Goal: Information Seeking & Learning: Check status

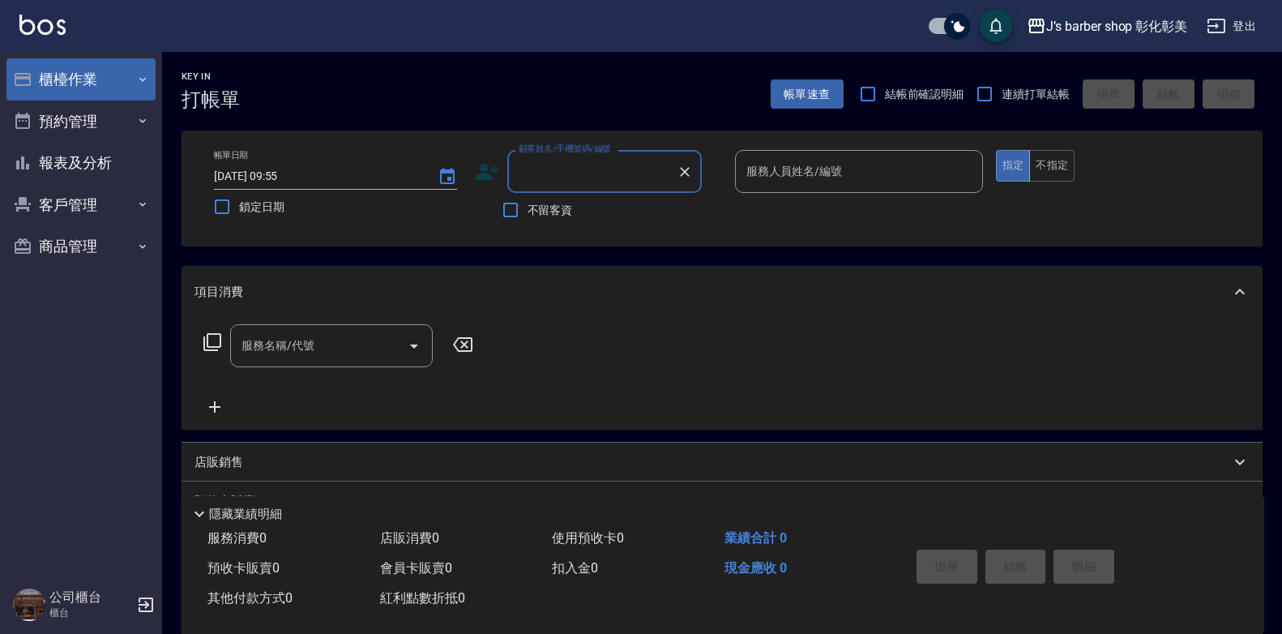
click at [98, 83] on button "櫃檯作業" at bounding box center [80, 79] width 149 height 42
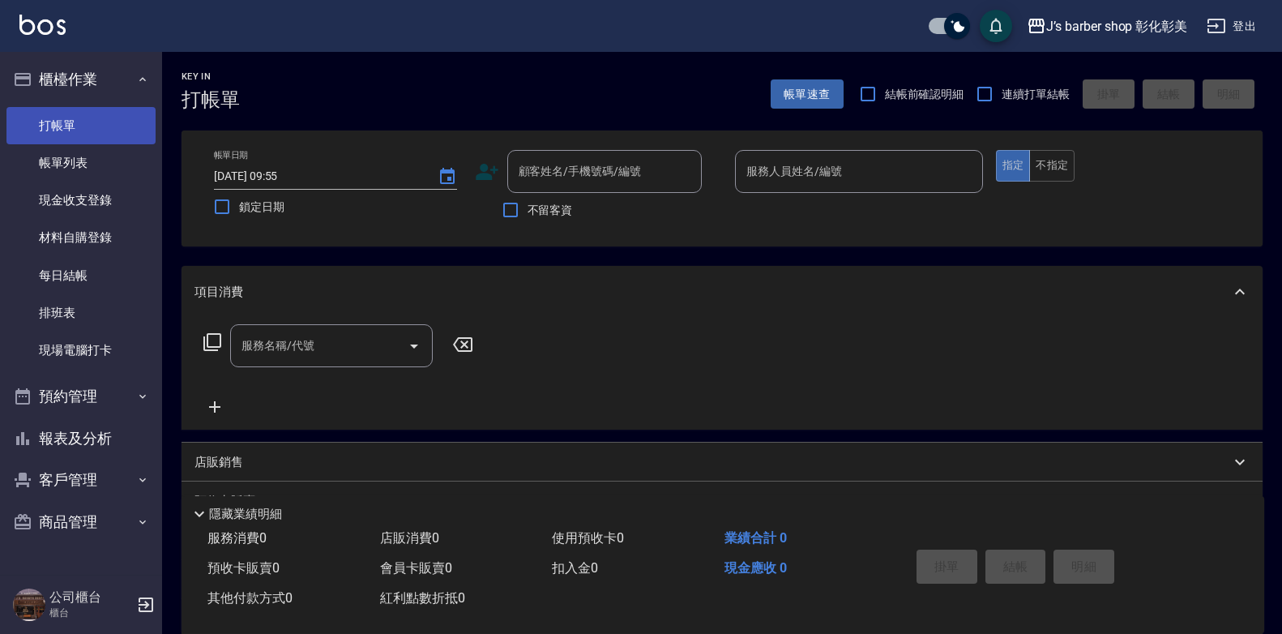
click at [92, 129] on link "打帳單" at bounding box center [80, 125] width 149 height 37
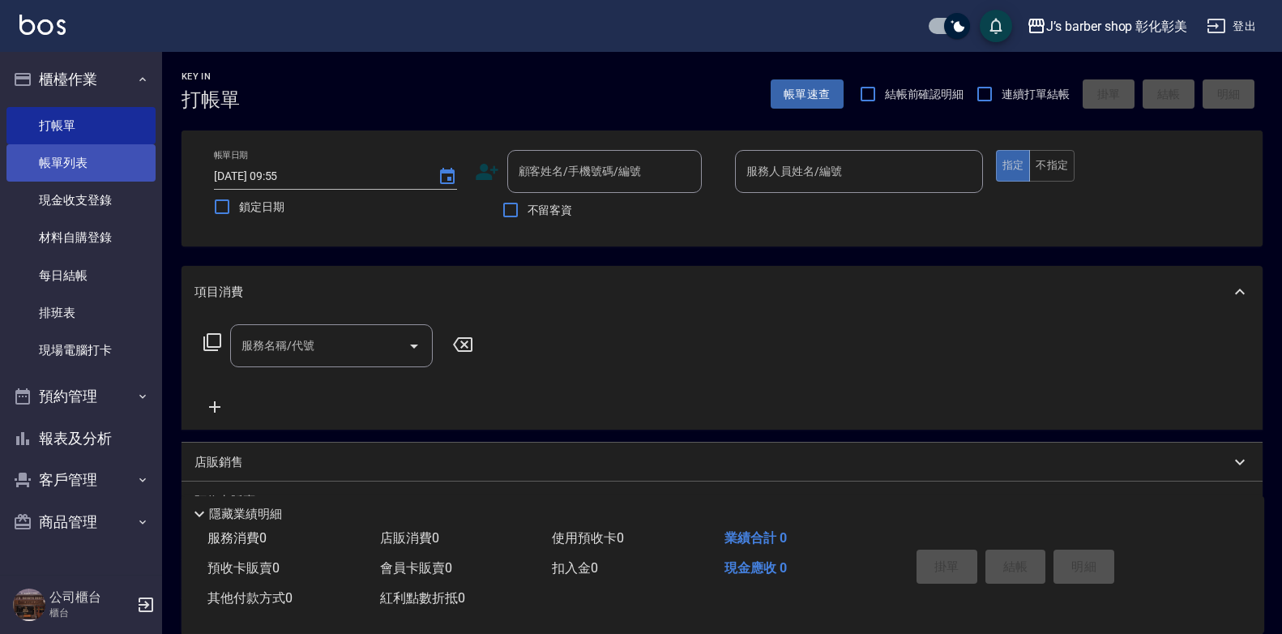
click at [90, 163] on link "帳單列表" at bounding box center [80, 162] width 149 height 37
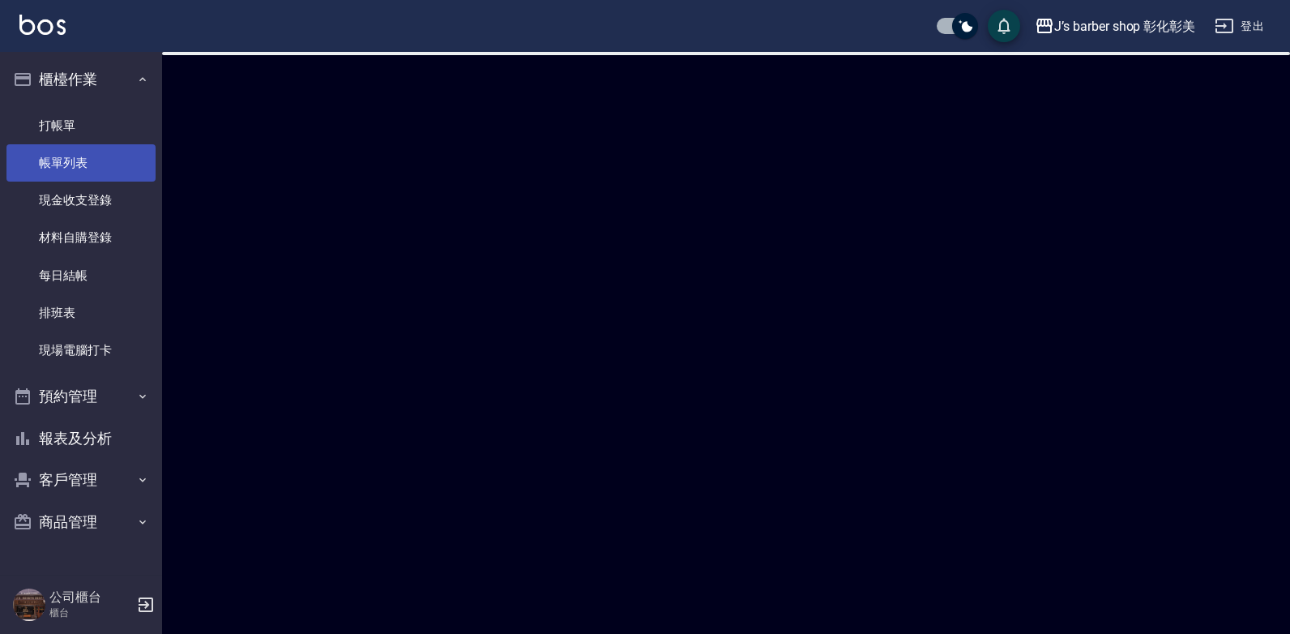
click at [90, 163] on link "帳單列表" at bounding box center [80, 162] width 149 height 37
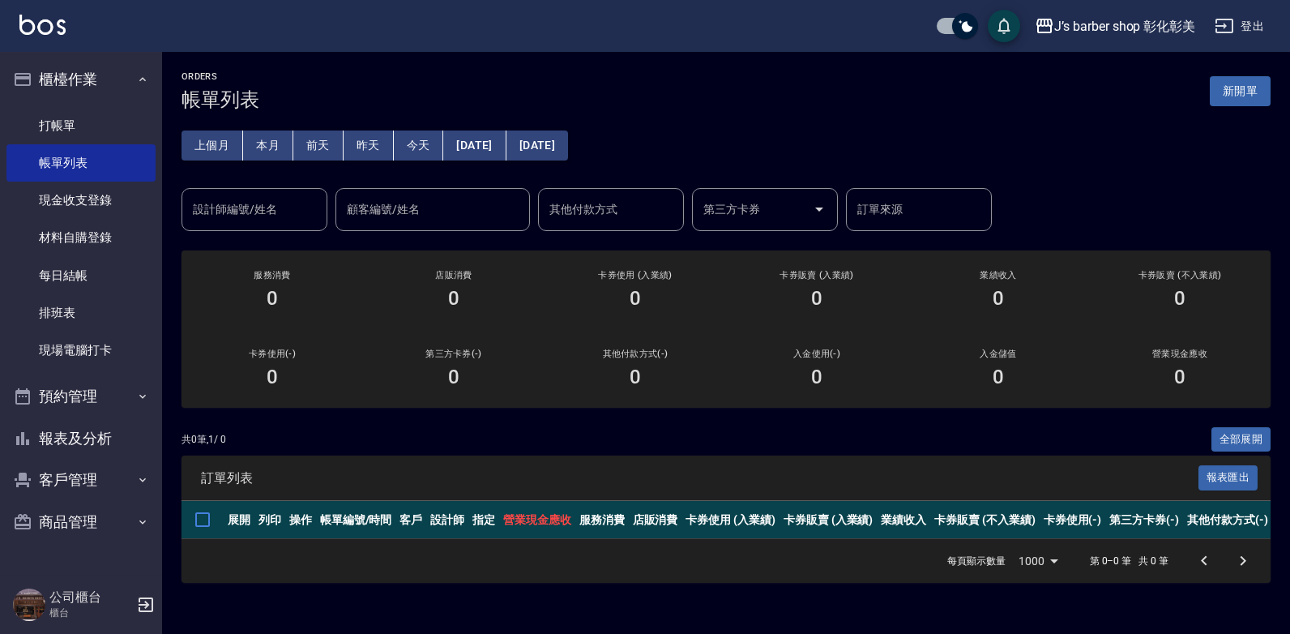
click at [305, 130] on div "上個月 本月 [DATE] [DATE] [DATE] [DATE] [DATE] 設計師編號/姓名 設計師編號/姓名 顧客編號/姓名 顧客編號/姓名 其他付…" at bounding box center [726, 171] width 1089 height 120
click at [268, 134] on button "本月" at bounding box center [268, 145] width 50 height 30
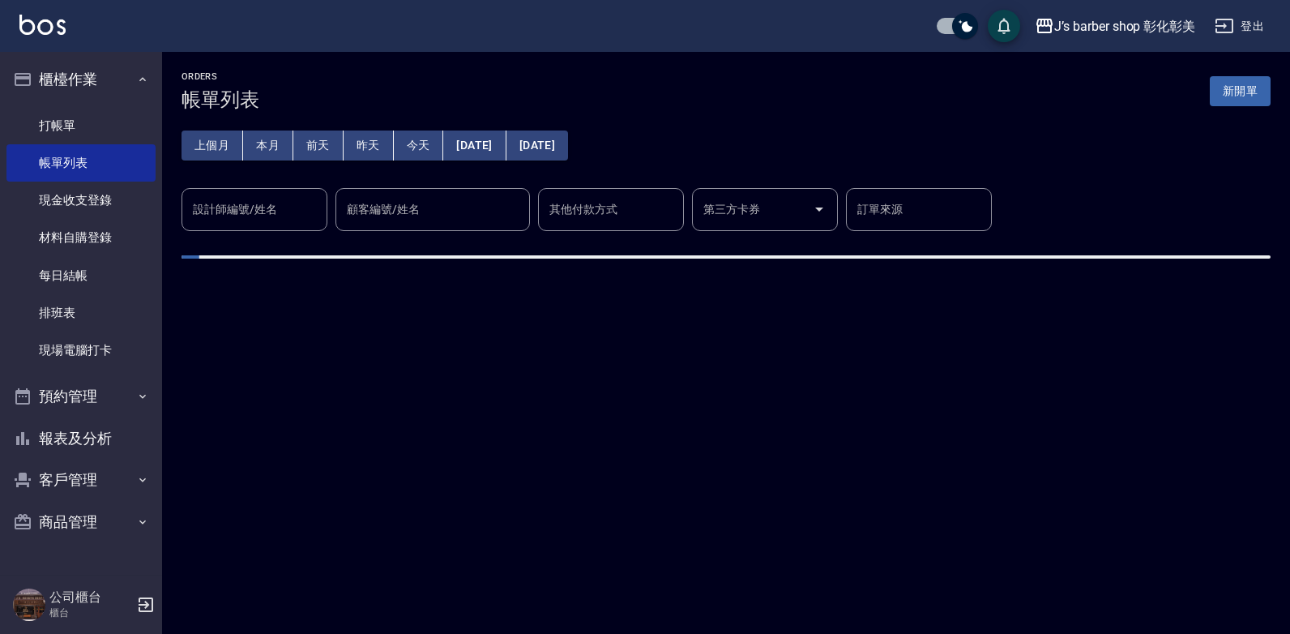
click at [259, 207] on div "設計師編號/姓名 設計師編號/姓名" at bounding box center [255, 209] width 146 height 43
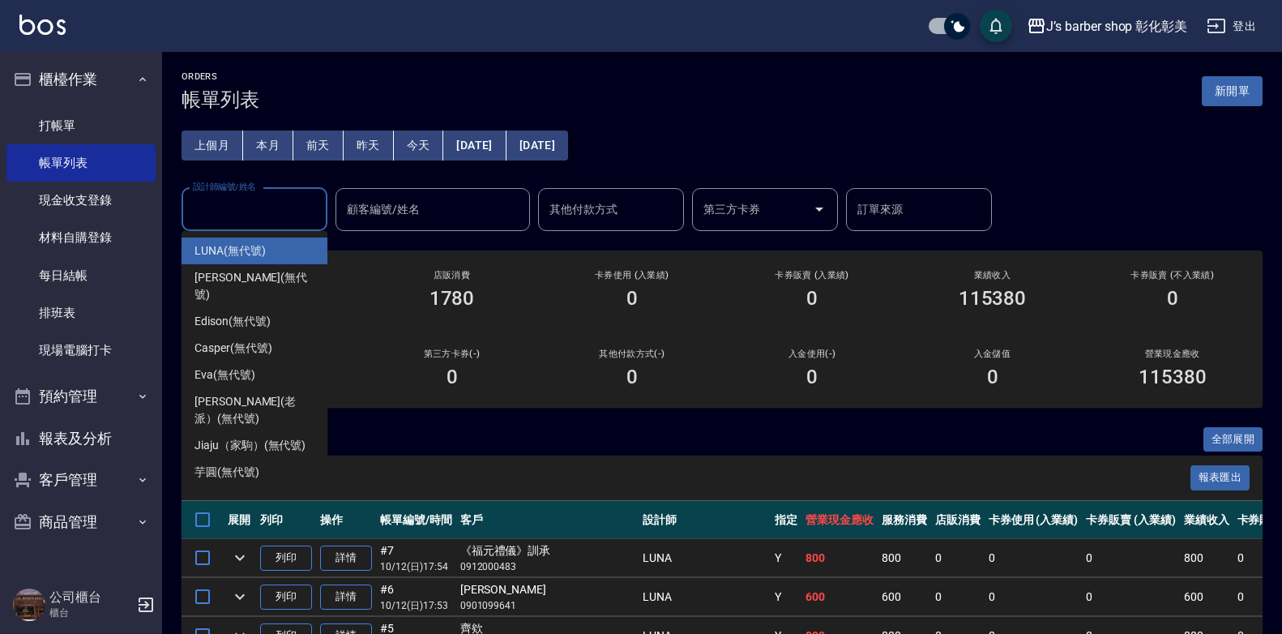
click at [275, 250] on div "LUNA (無代號)" at bounding box center [255, 250] width 146 height 27
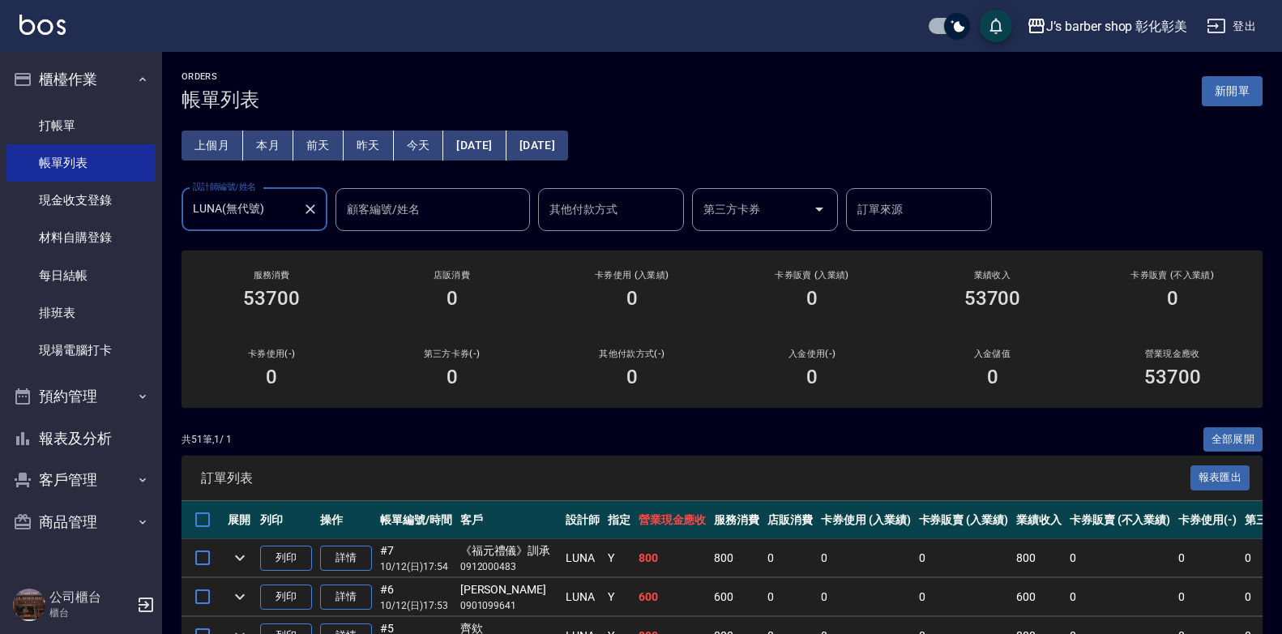
click at [287, 213] on input "LUNA(無代號)" at bounding box center [242, 209] width 107 height 28
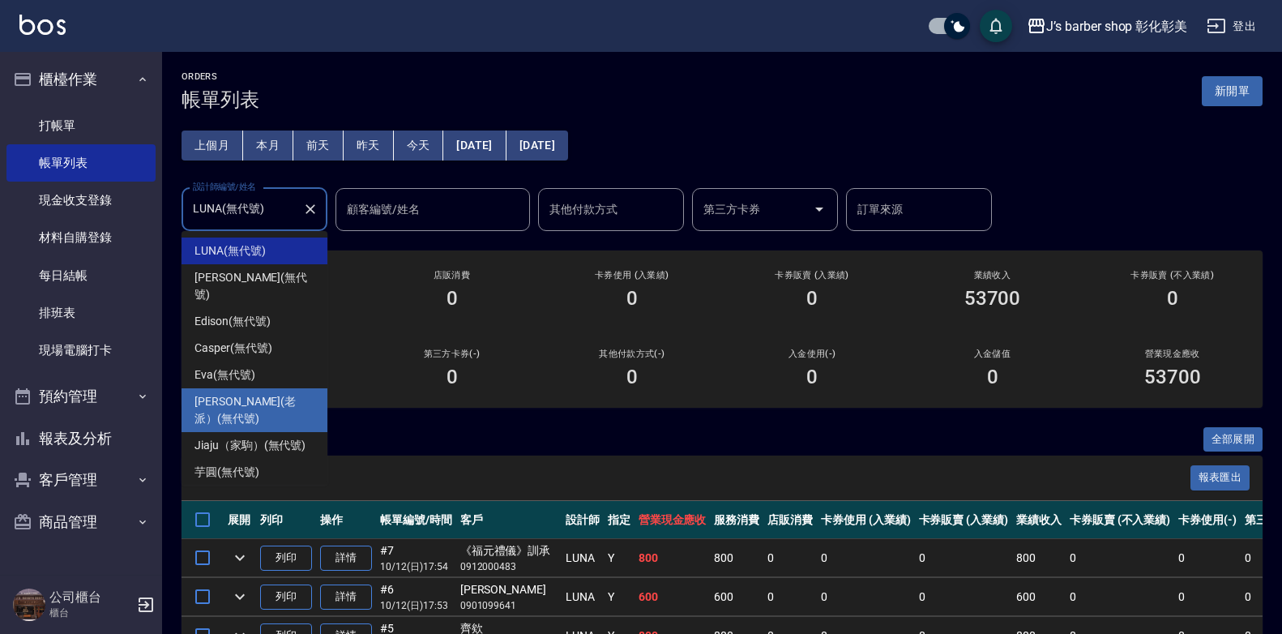
click at [279, 393] on span "[PERSON_NAME](老派） (無代號)" at bounding box center [254, 410] width 120 height 34
type input "[PERSON_NAME](老派）(無代號)"
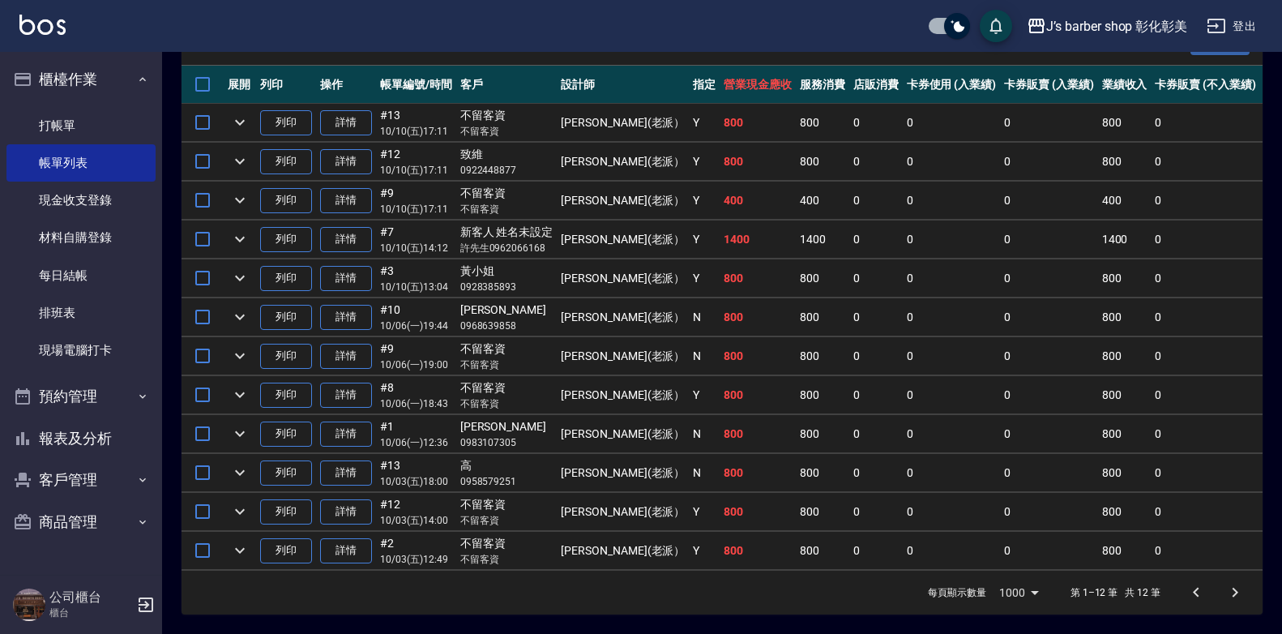
scroll to position [447, 0]
click at [355, 422] on link "詳情" at bounding box center [346, 433] width 52 height 25
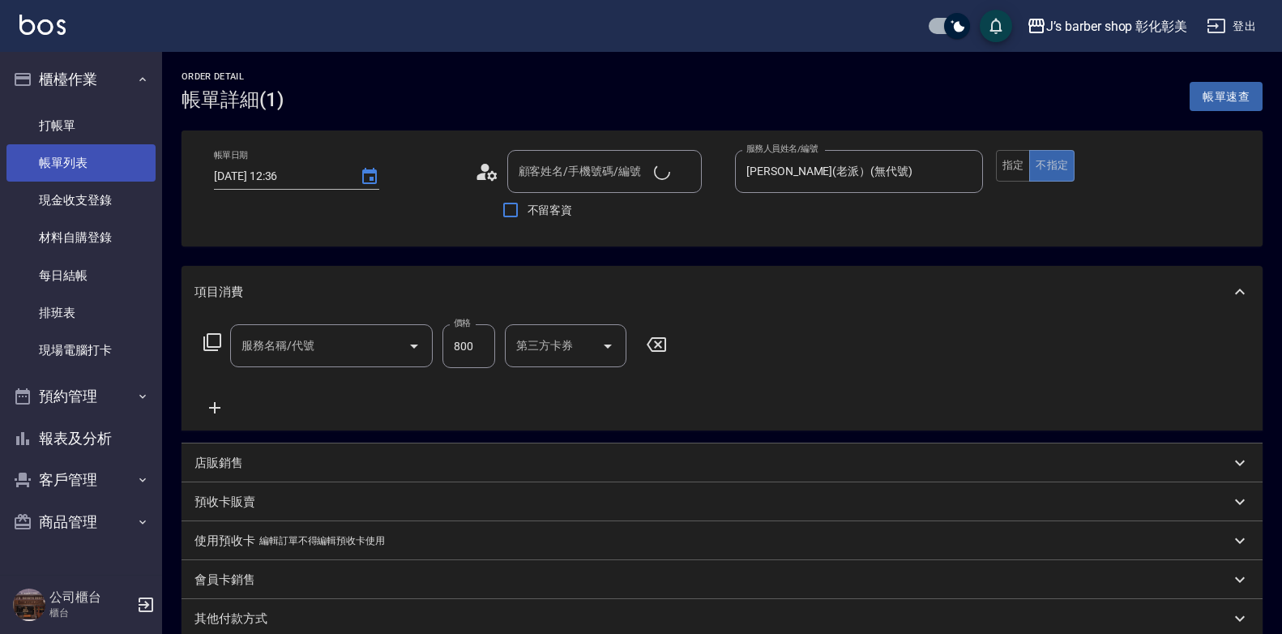
type input "[DATE] 12:36"
type input "[PERSON_NAME](老派）(無代號)"
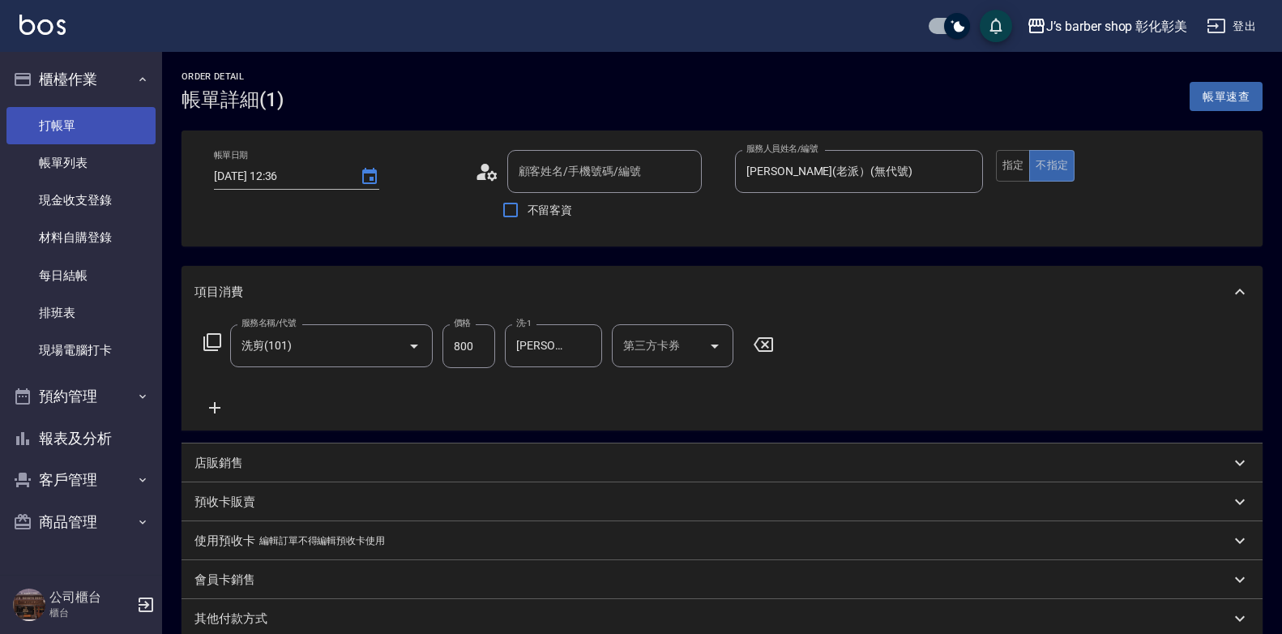
type input "[PERSON_NAME]/0983107305/"
type input "洗剪(101)"
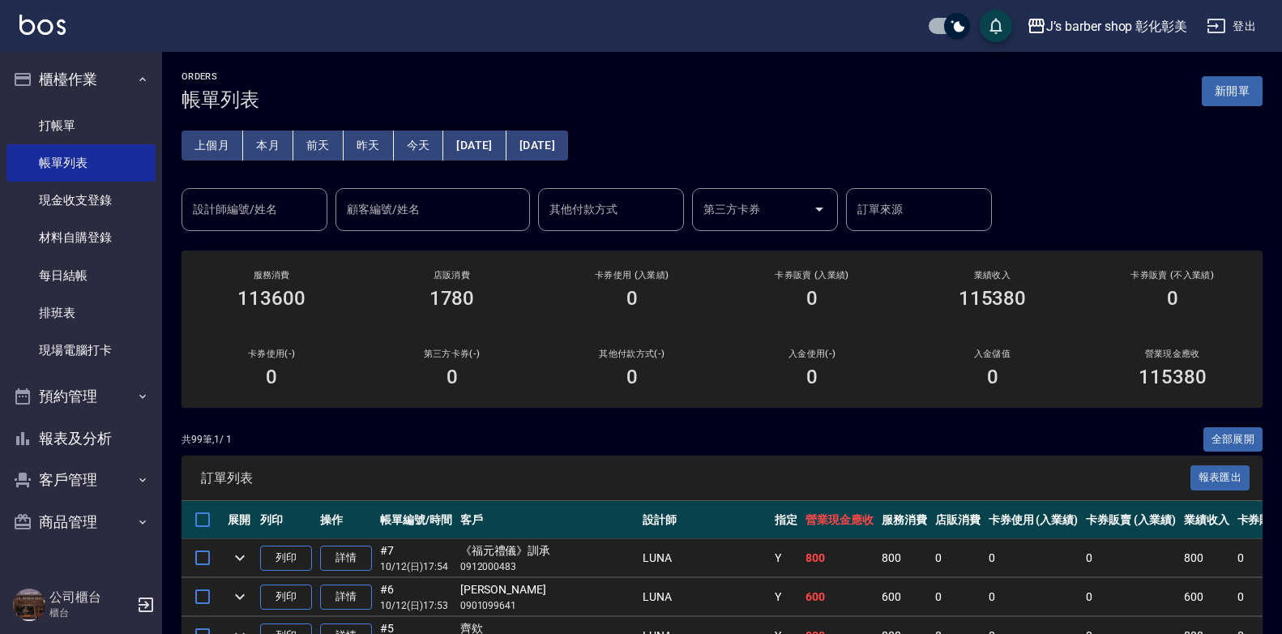
click at [278, 208] on input "設計師編號/姓名" at bounding box center [254, 209] width 131 height 28
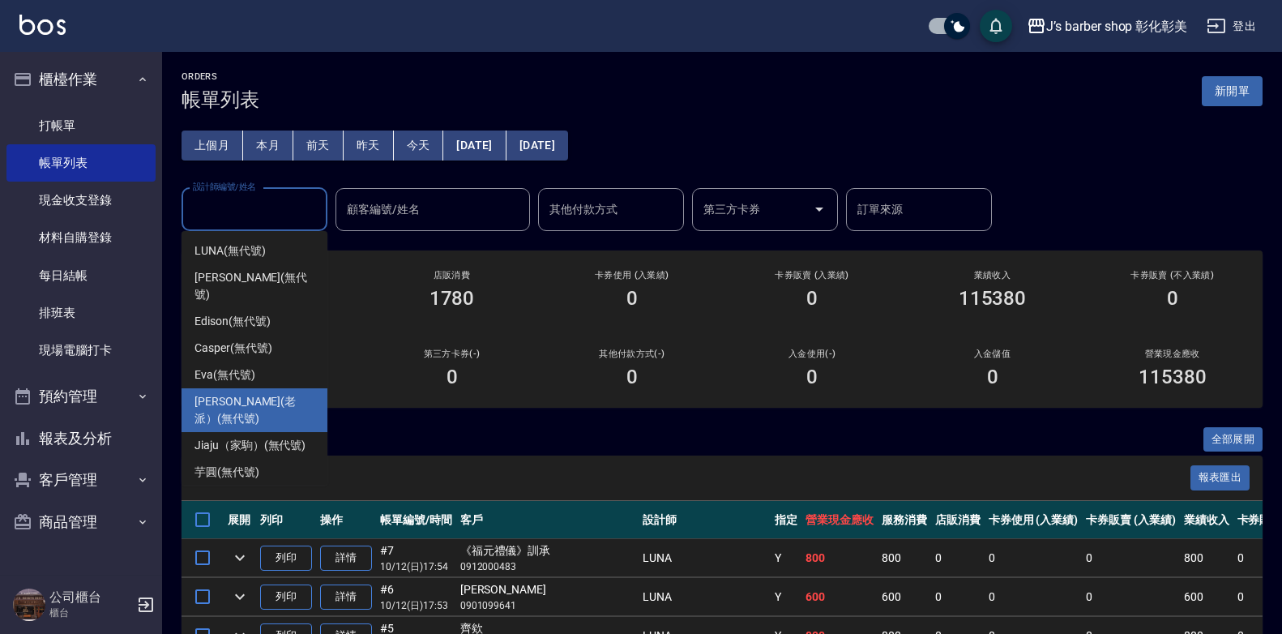
click at [251, 395] on div "[PERSON_NAME](老派） (無代號)" at bounding box center [255, 410] width 146 height 44
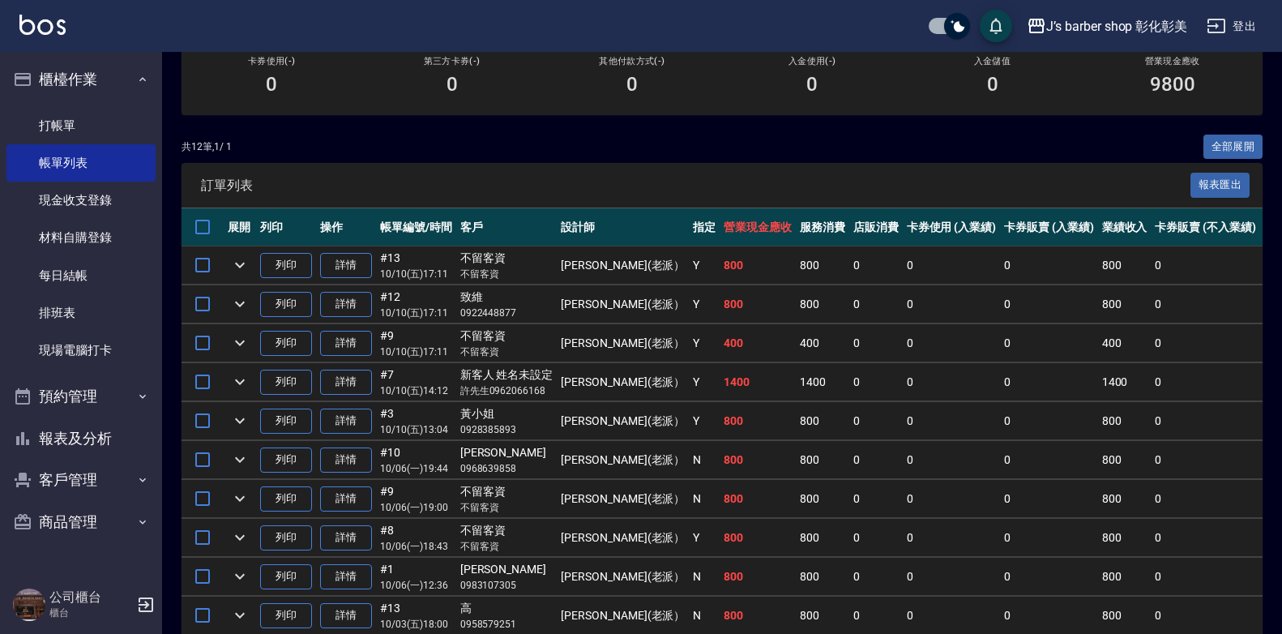
scroll to position [123, 0]
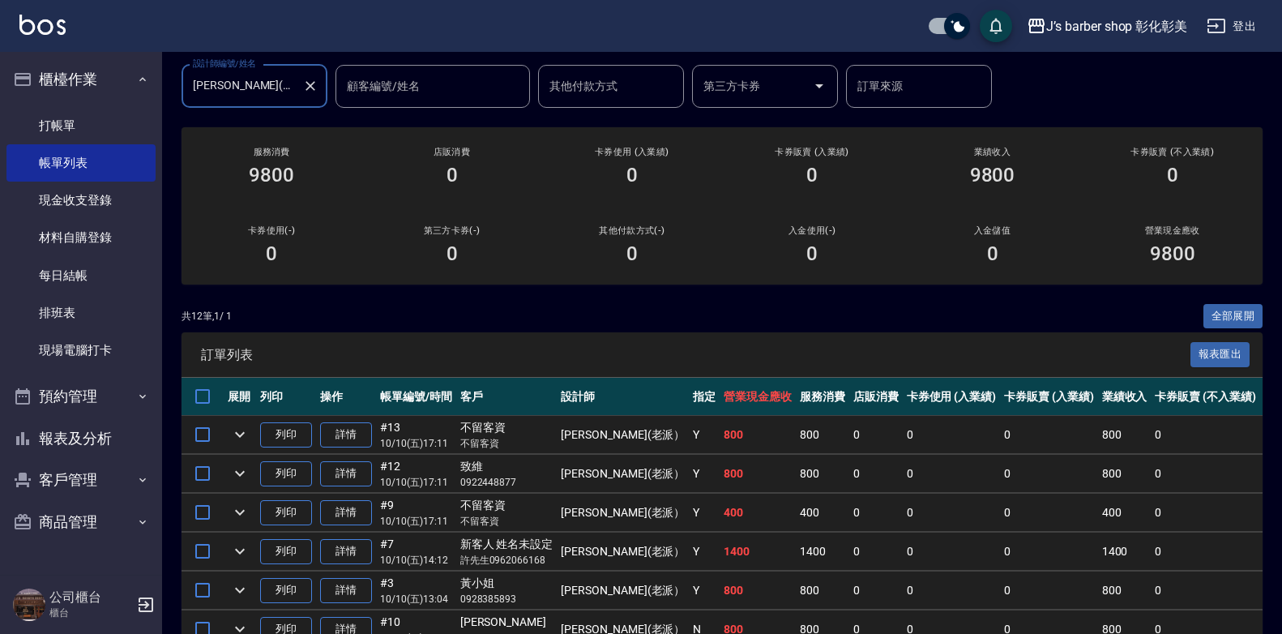
click at [295, 80] on input "[PERSON_NAME](老派）(無代號)" at bounding box center [242, 86] width 107 height 28
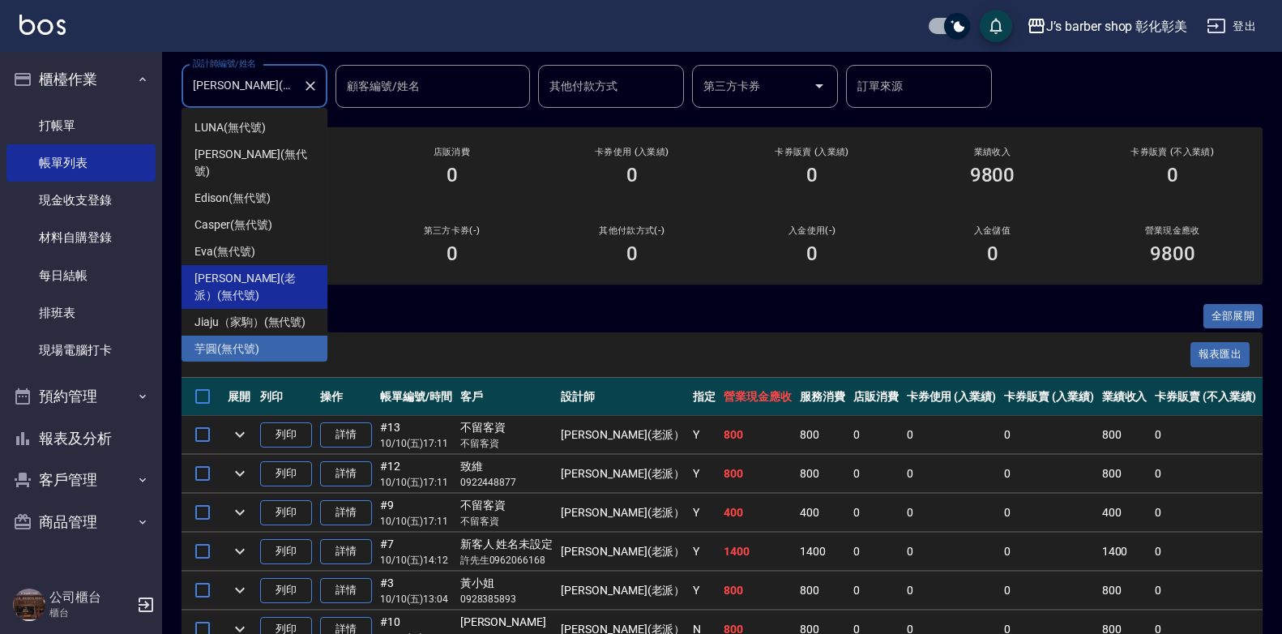
click at [274, 336] on div "芋圓 (無代號)" at bounding box center [255, 349] width 146 height 27
type input "芋圓(無代號)"
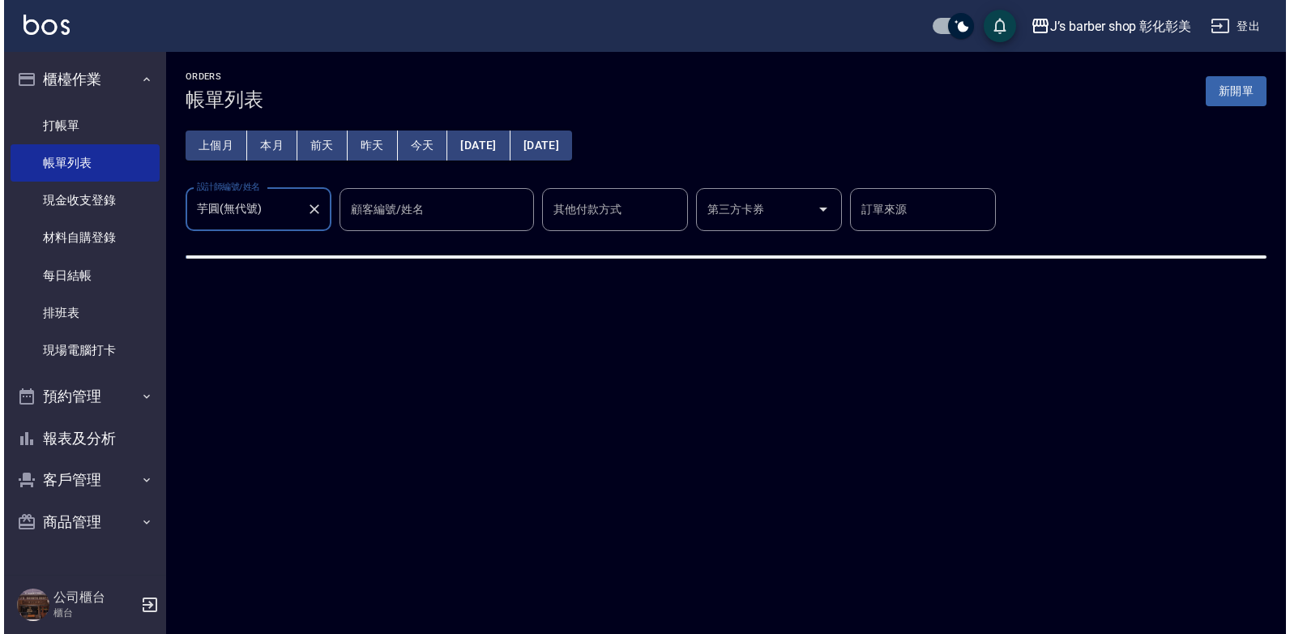
scroll to position [0, 0]
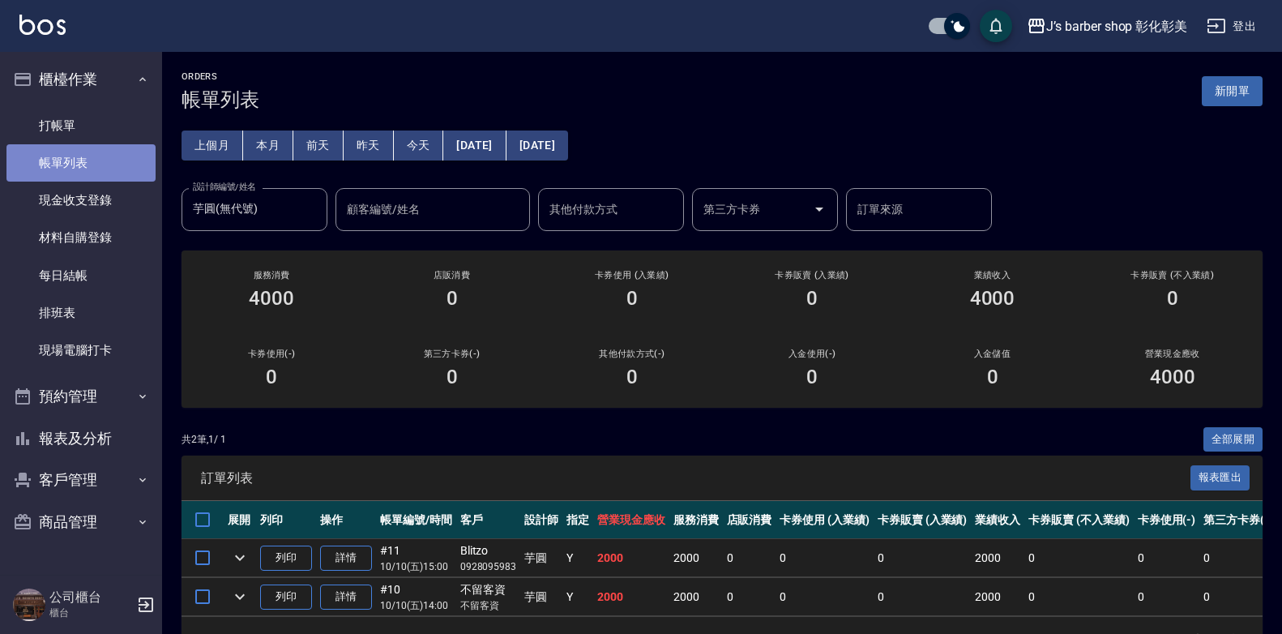
click at [74, 169] on link "帳單列表" at bounding box center [80, 162] width 149 height 37
click at [421, 136] on button "今天" at bounding box center [419, 145] width 50 height 30
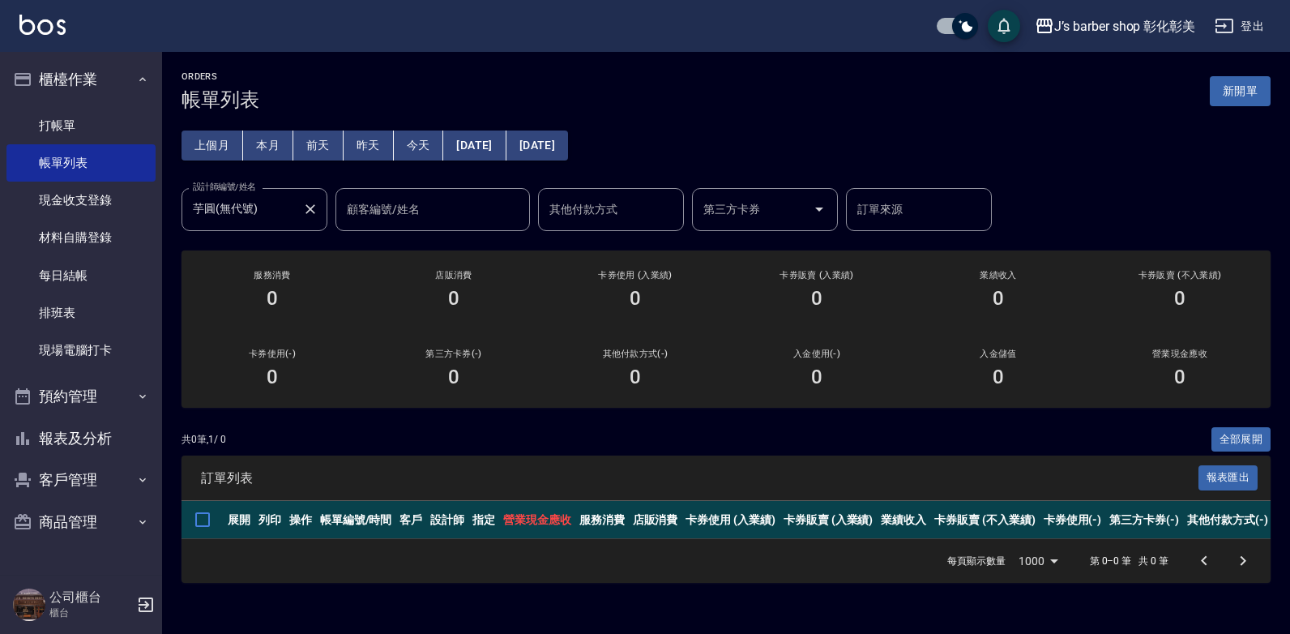
click at [312, 210] on icon "Clear" at bounding box center [311, 209] width 10 height 10
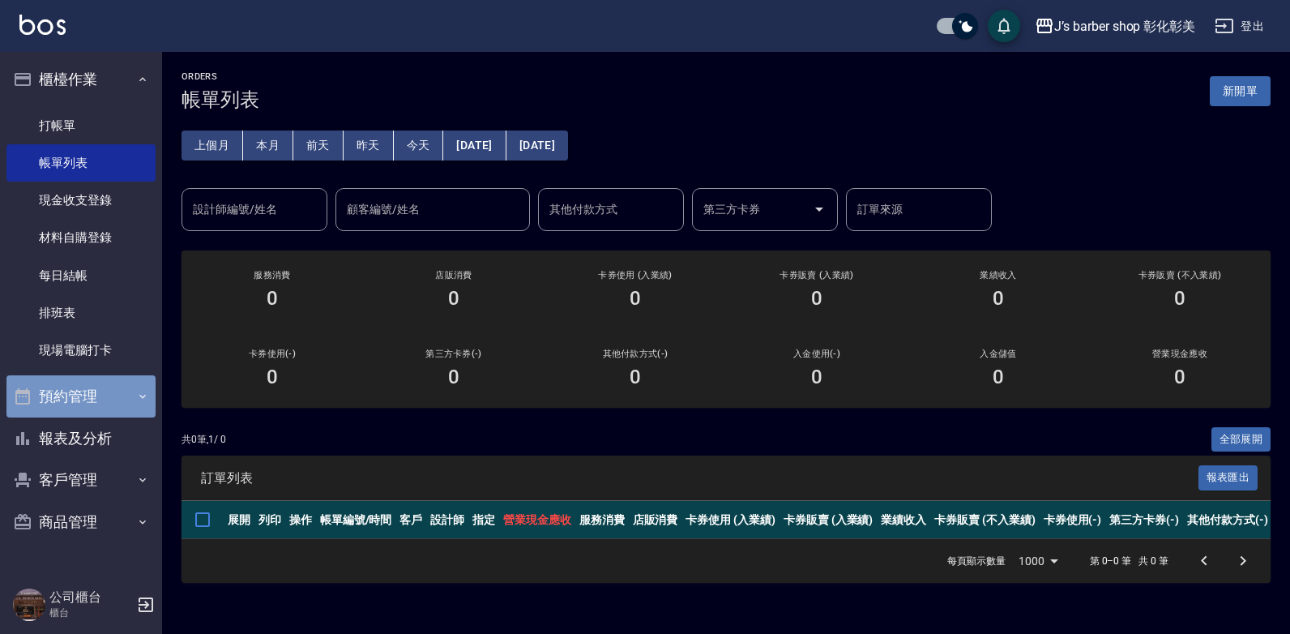
click at [77, 389] on button "預約管理" at bounding box center [80, 396] width 149 height 42
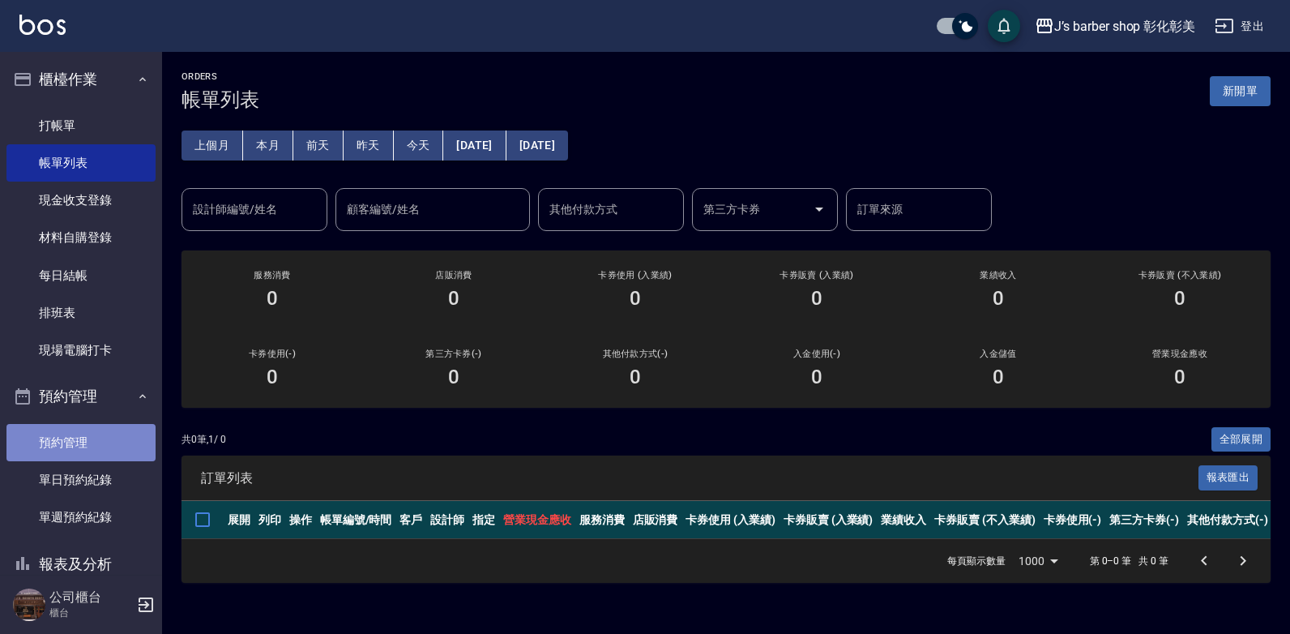
click at [88, 451] on link "預約管理" at bounding box center [80, 442] width 149 height 37
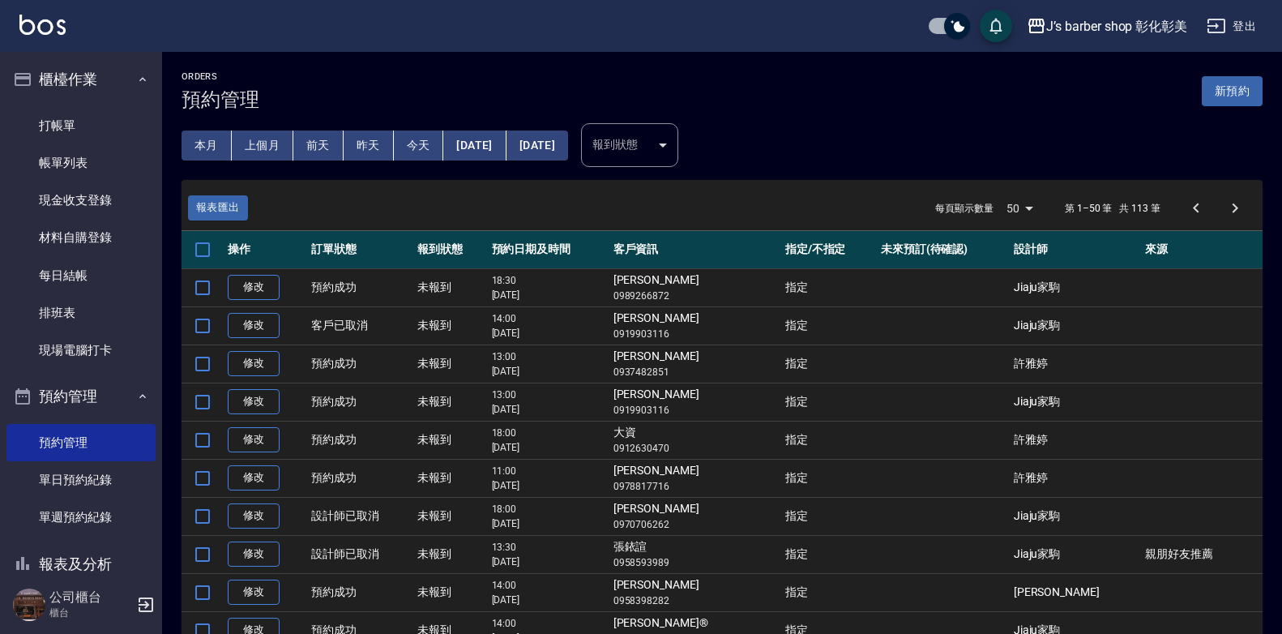
click at [419, 137] on button "今天" at bounding box center [419, 145] width 50 height 30
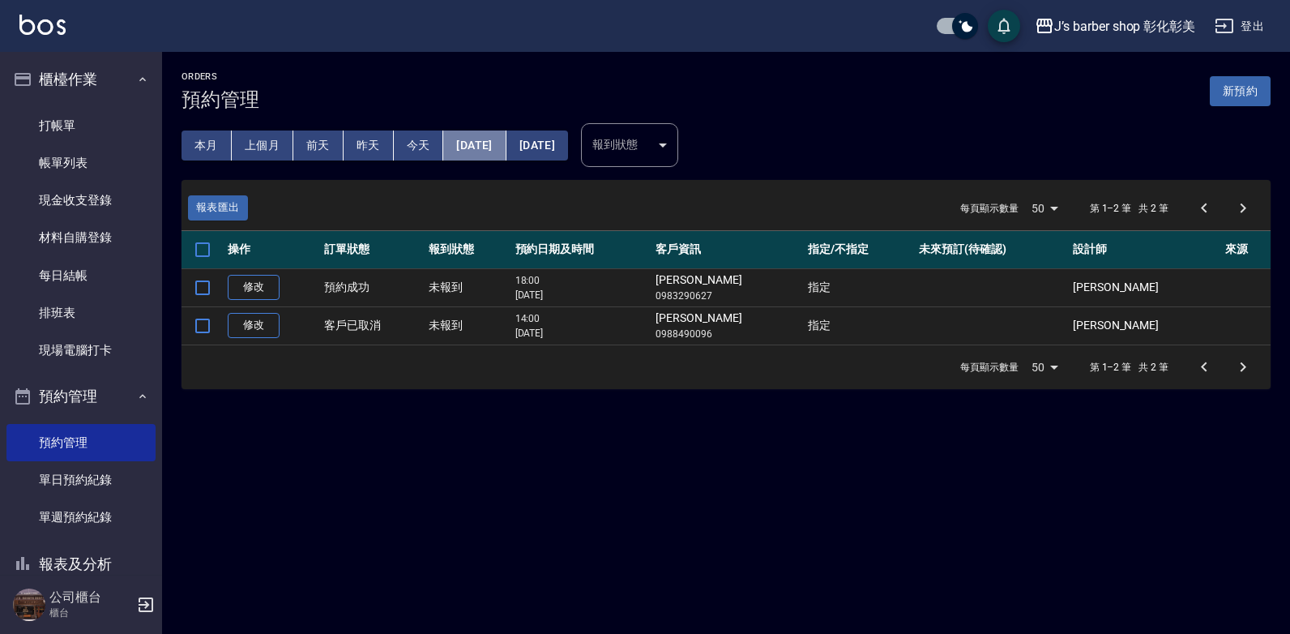
click at [485, 137] on button "[DATE]" at bounding box center [474, 145] width 62 height 30
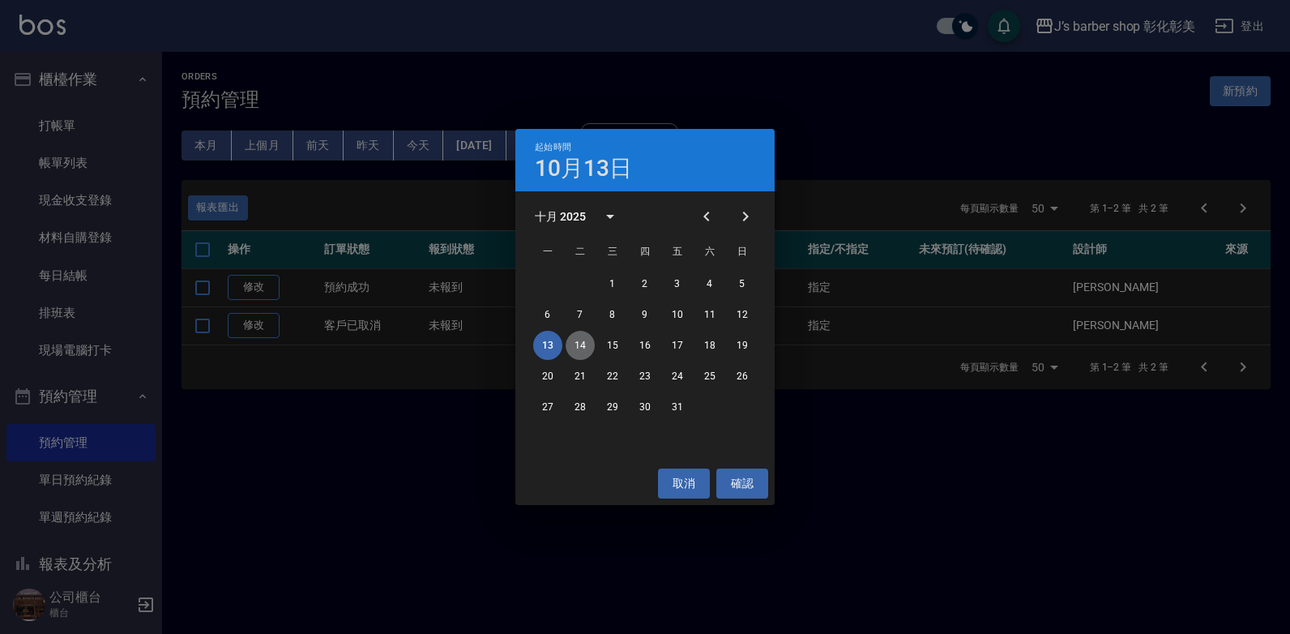
click at [583, 340] on button "14" at bounding box center [580, 345] width 29 height 29
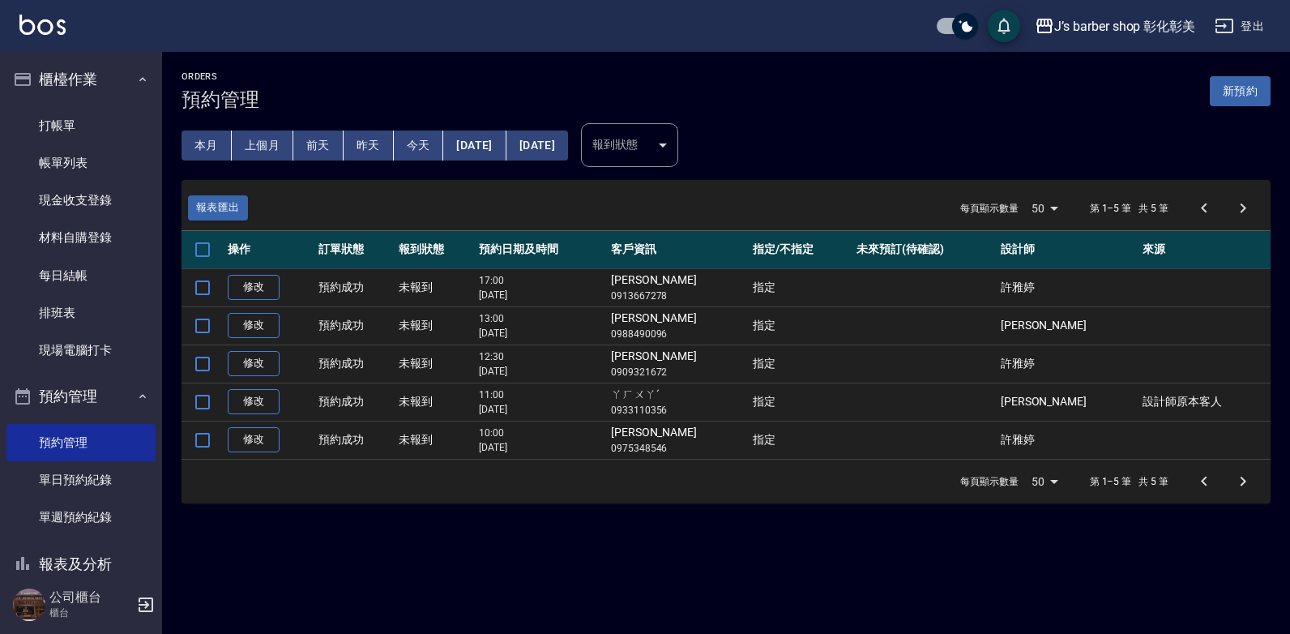
click at [506, 145] on button "[DATE]" at bounding box center [474, 145] width 62 height 30
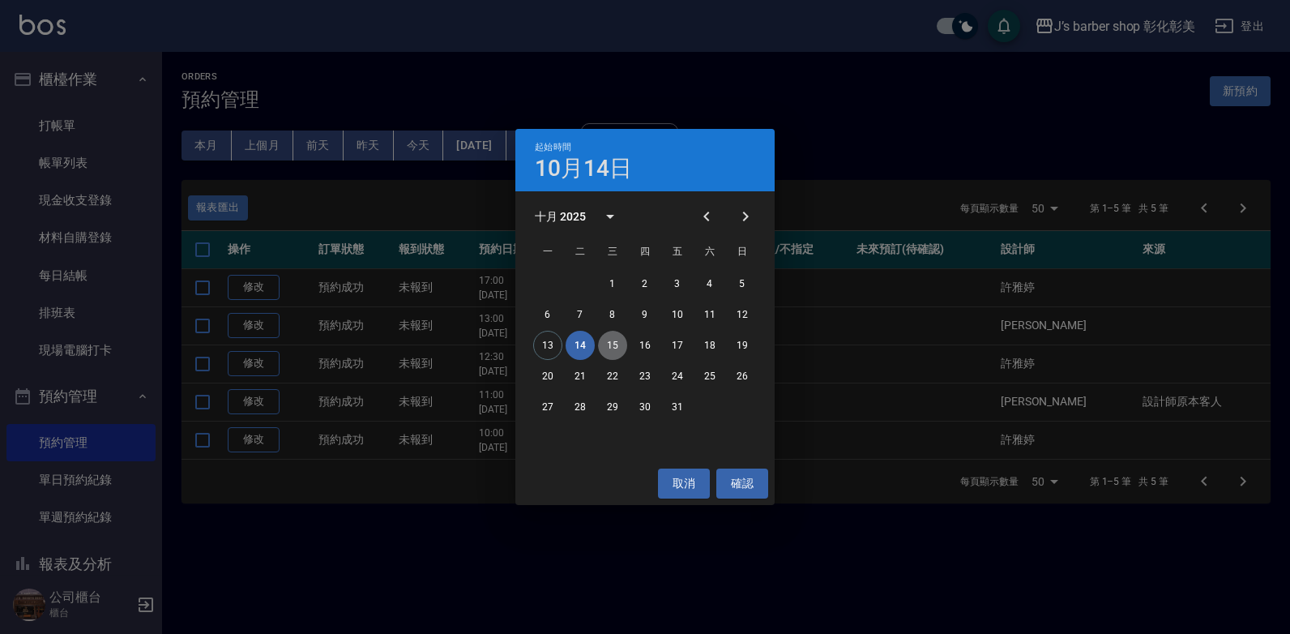
click at [611, 337] on button "15" at bounding box center [612, 345] width 29 height 29
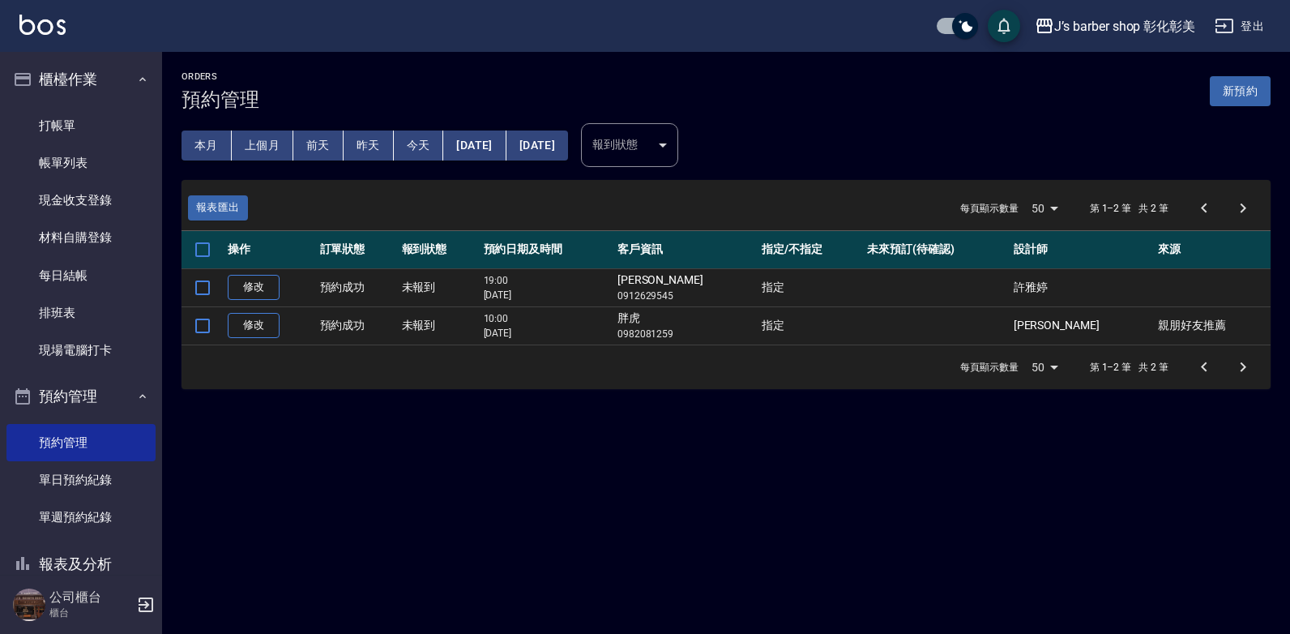
click at [472, 147] on button "[DATE]" at bounding box center [474, 145] width 62 height 30
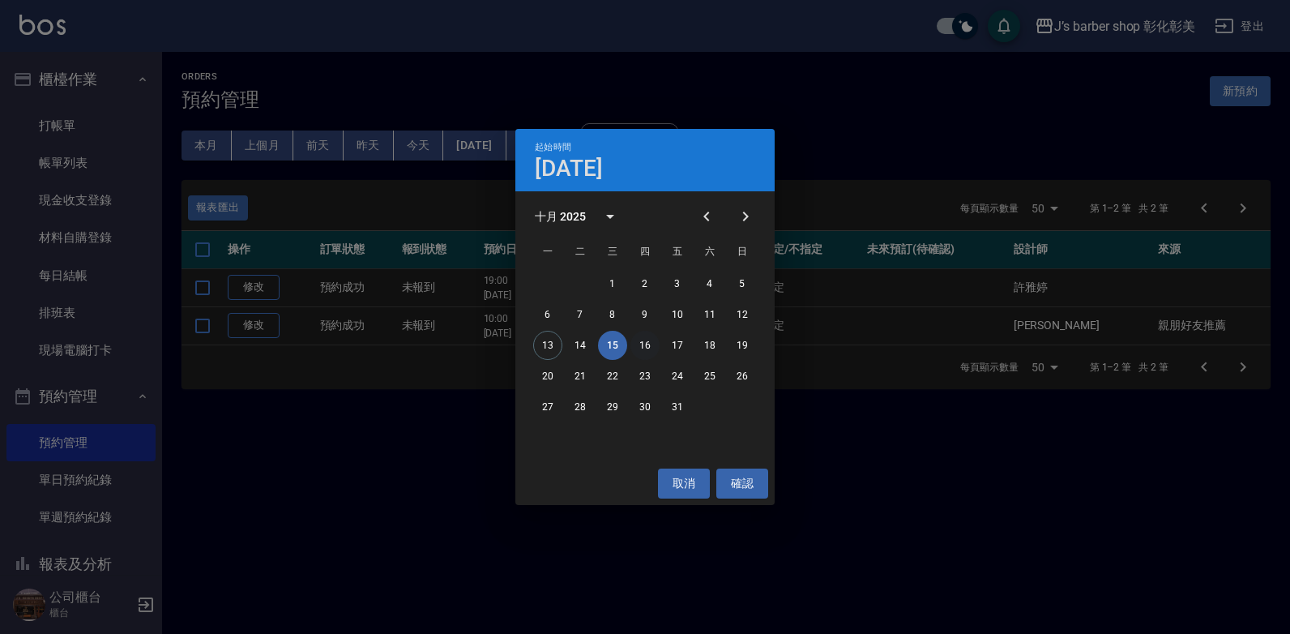
click at [639, 343] on button "16" at bounding box center [644, 345] width 29 height 29
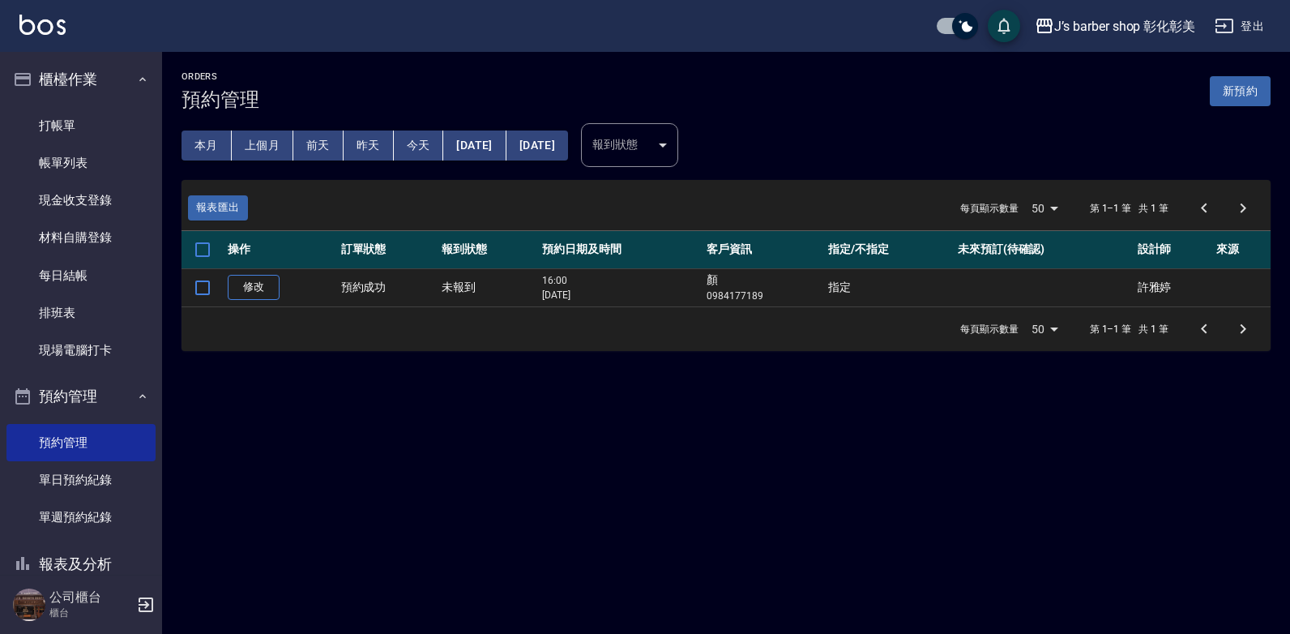
click at [483, 131] on button "[DATE]" at bounding box center [474, 145] width 62 height 30
drag, startPoint x: 483, startPoint y: 131, endPoint x: 493, endPoint y: 146, distance: 17.5
click at [493, 146] on button "[DATE]" at bounding box center [474, 145] width 62 height 30
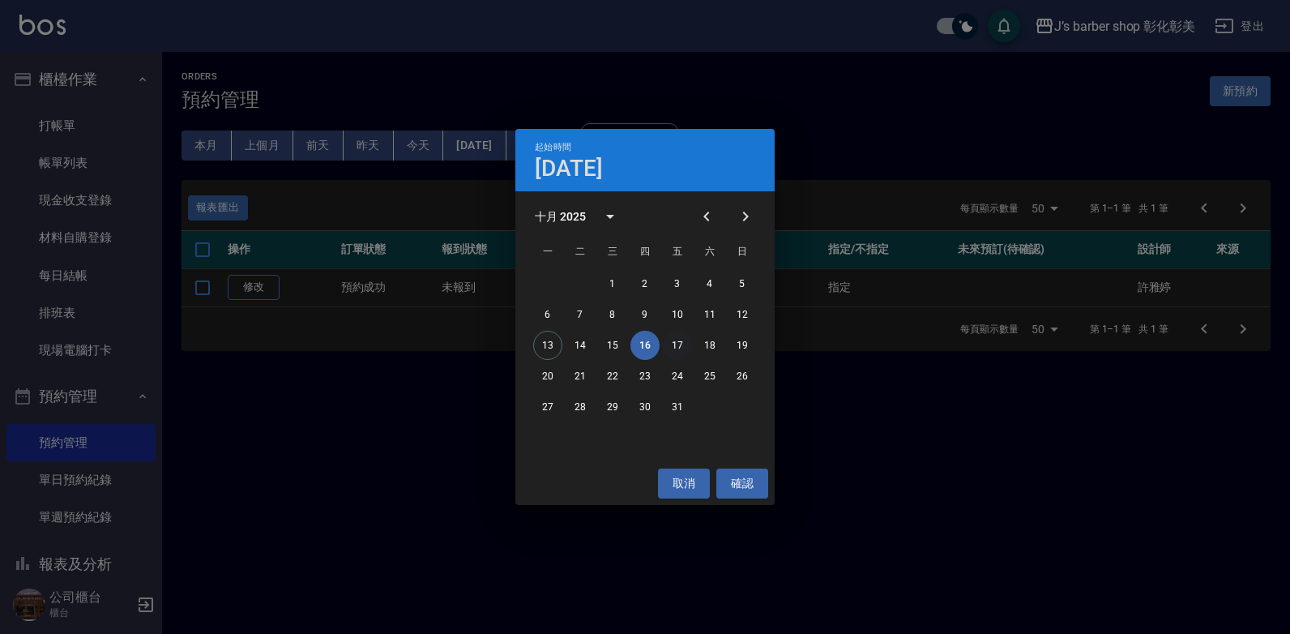
click at [673, 341] on button "17" at bounding box center [677, 345] width 29 height 29
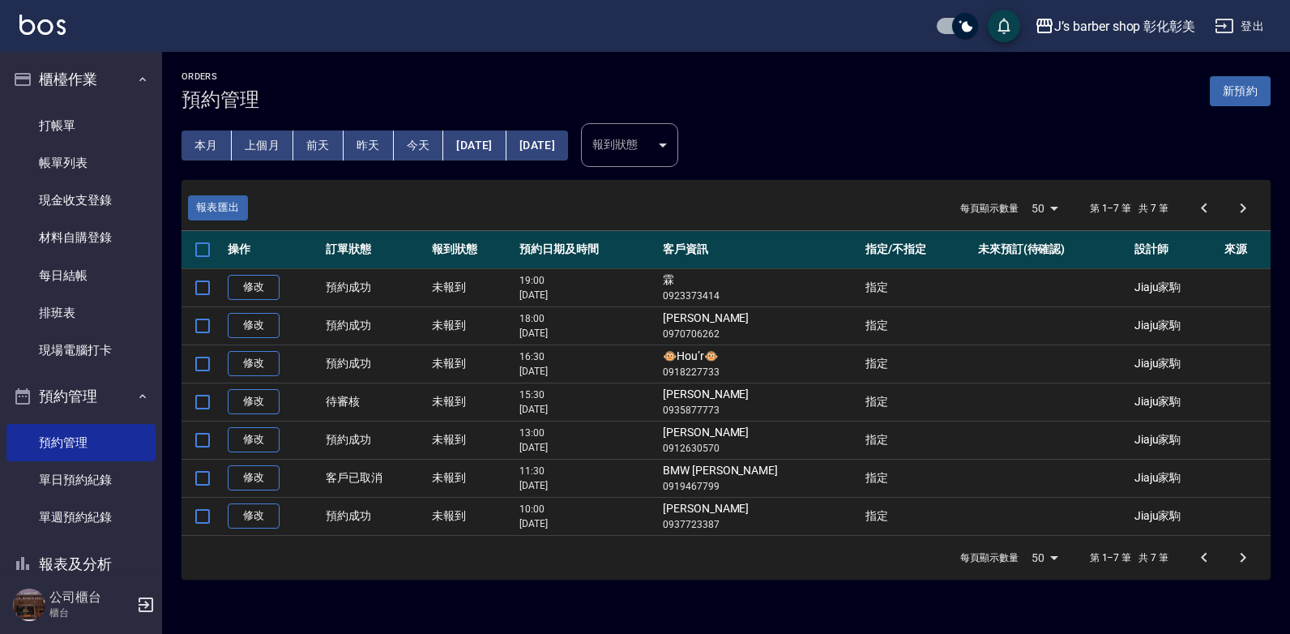
click at [481, 143] on button "[DATE]" at bounding box center [474, 145] width 62 height 30
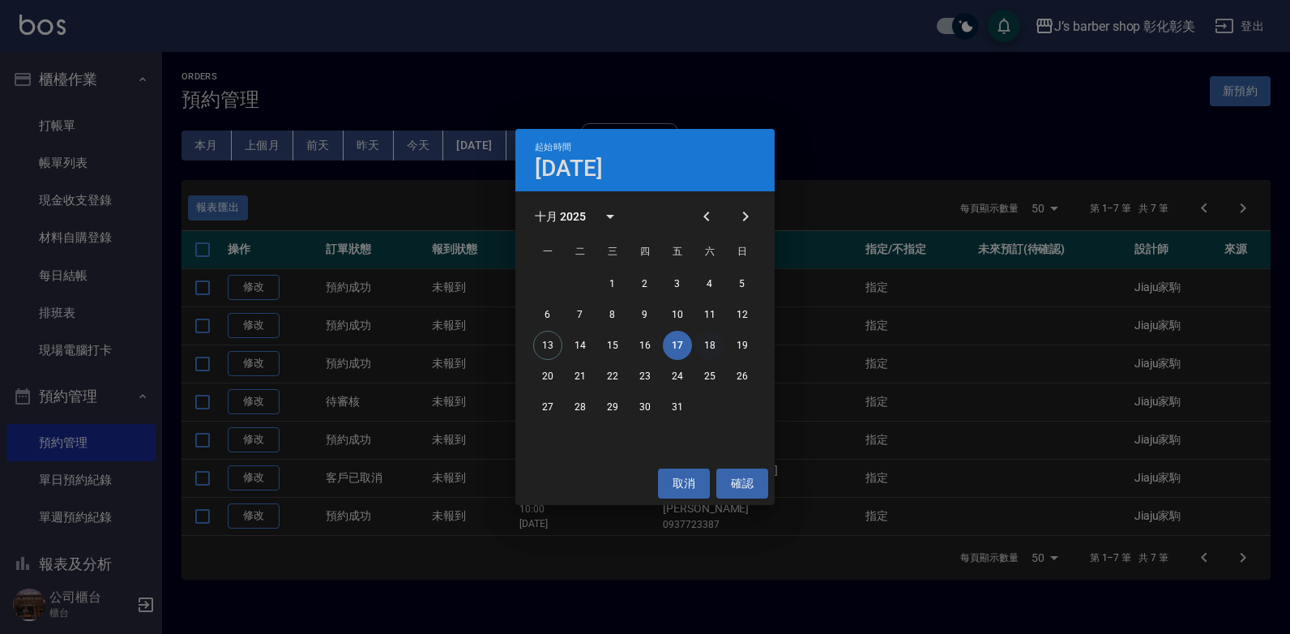
click at [709, 337] on button "18" at bounding box center [709, 345] width 29 height 29
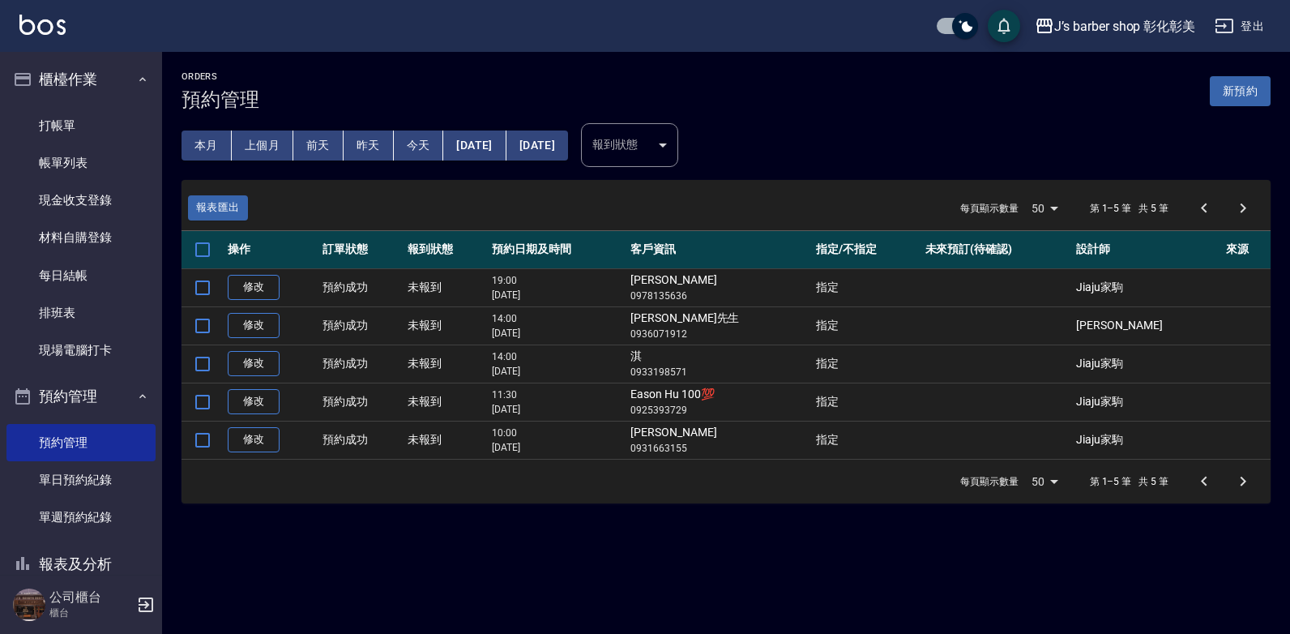
click at [501, 142] on button "[DATE]" at bounding box center [474, 145] width 62 height 30
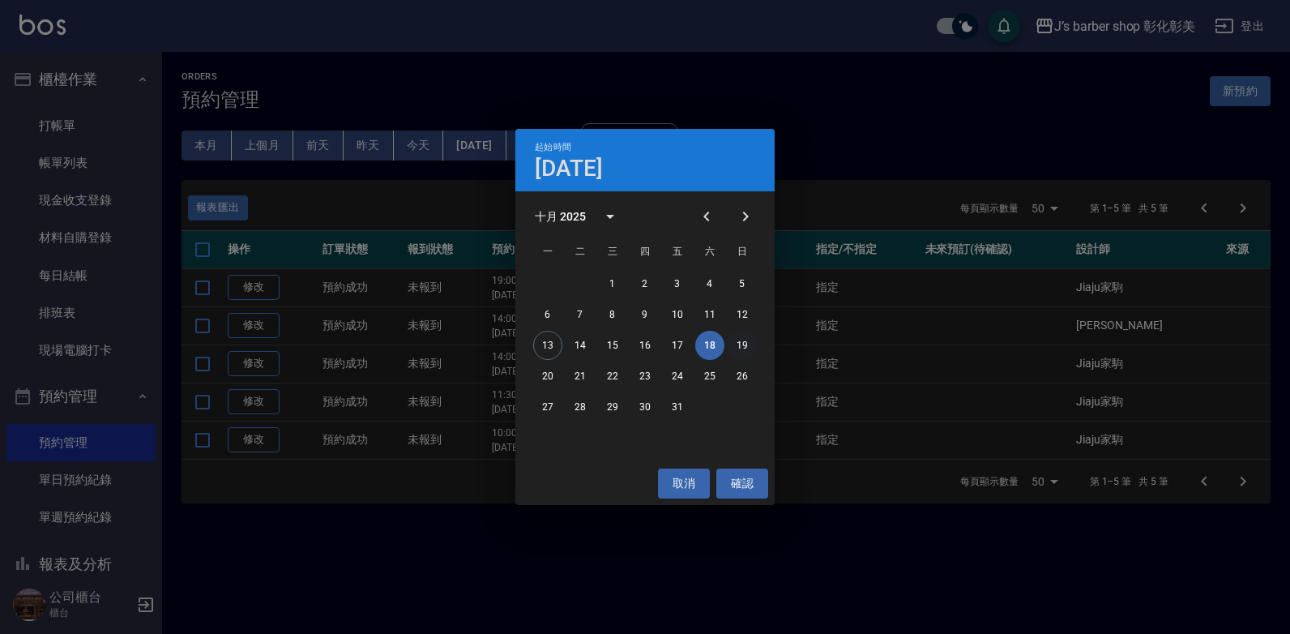
click at [749, 344] on button "19" at bounding box center [742, 345] width 29 height 29
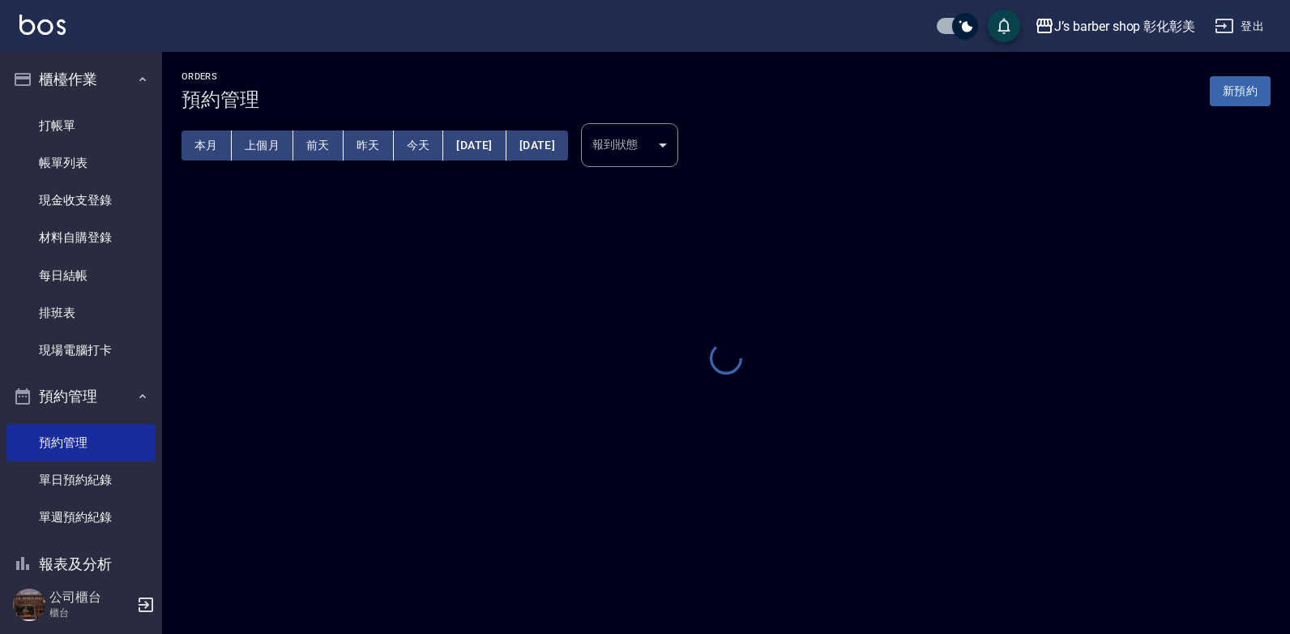
click at [749, 344] on div at bounding box center [726, 360] width 1089 height 36
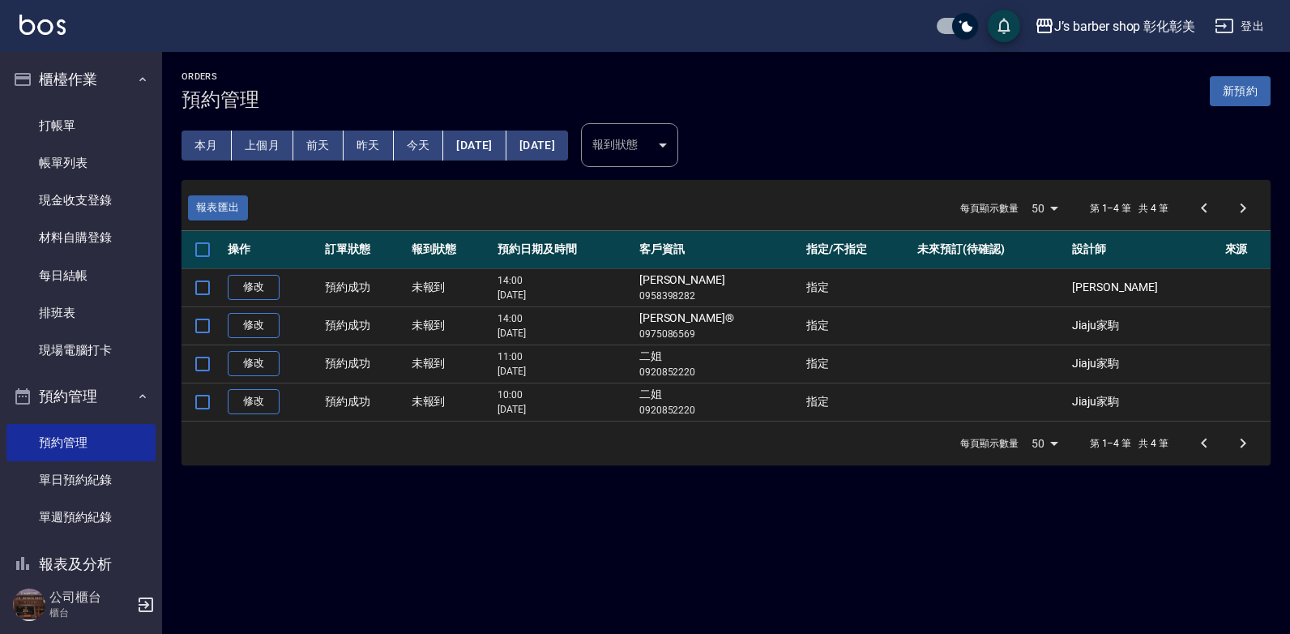
click at [486, 139] on button "[DATE]" at bounding box center [474, 145] width 62 height 30
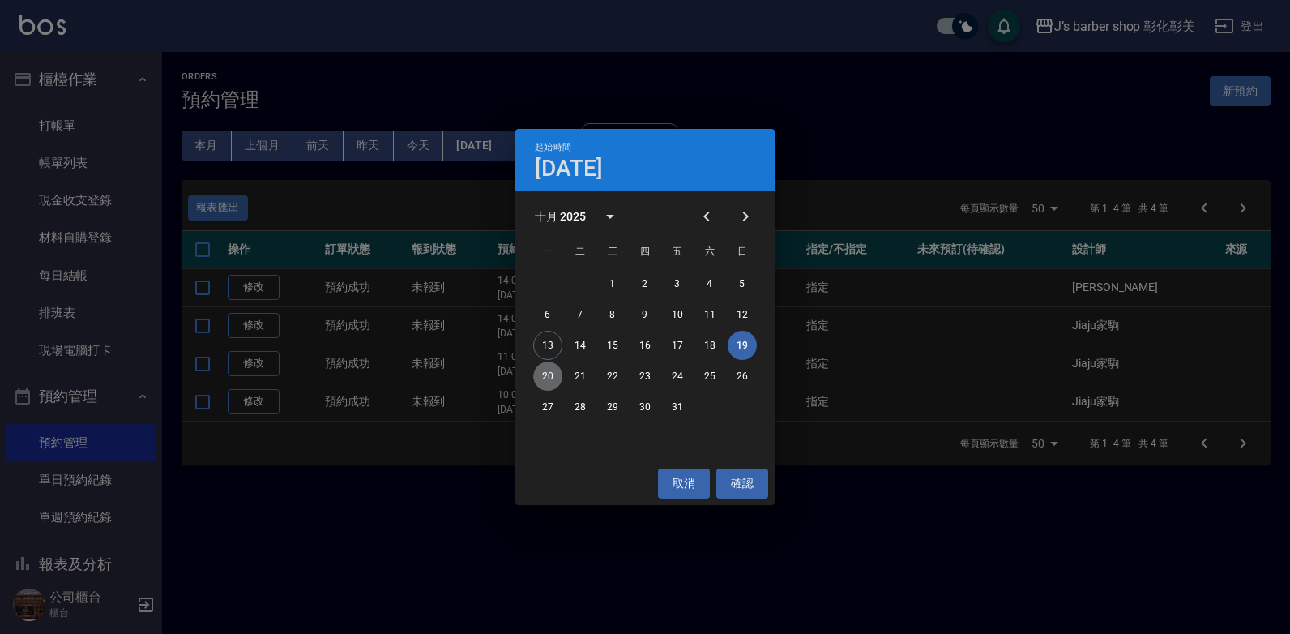
click at [549, 376] on button "20" at bounding box center [547, 375] width 29 height 29
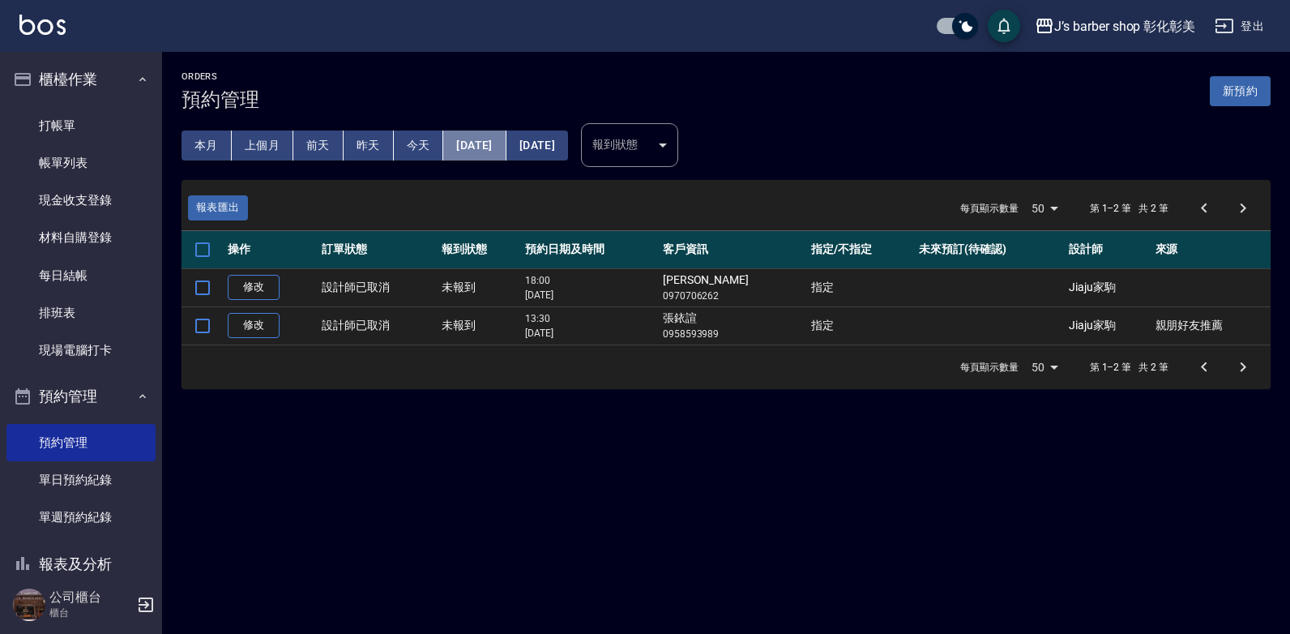
click at [500, 144] on button "[DATE]" at bounding box center [474, 145] width 62 height 30
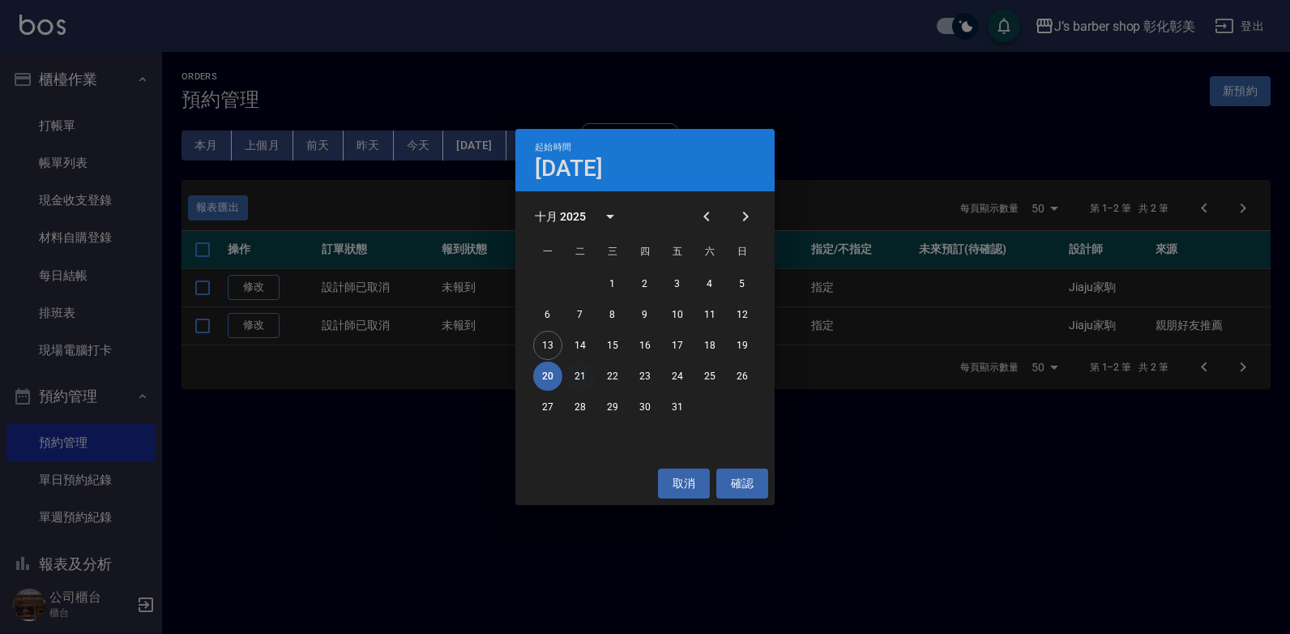
click at [586, 374] on button "21" at bounding box center [580, 375] width 29 height 29
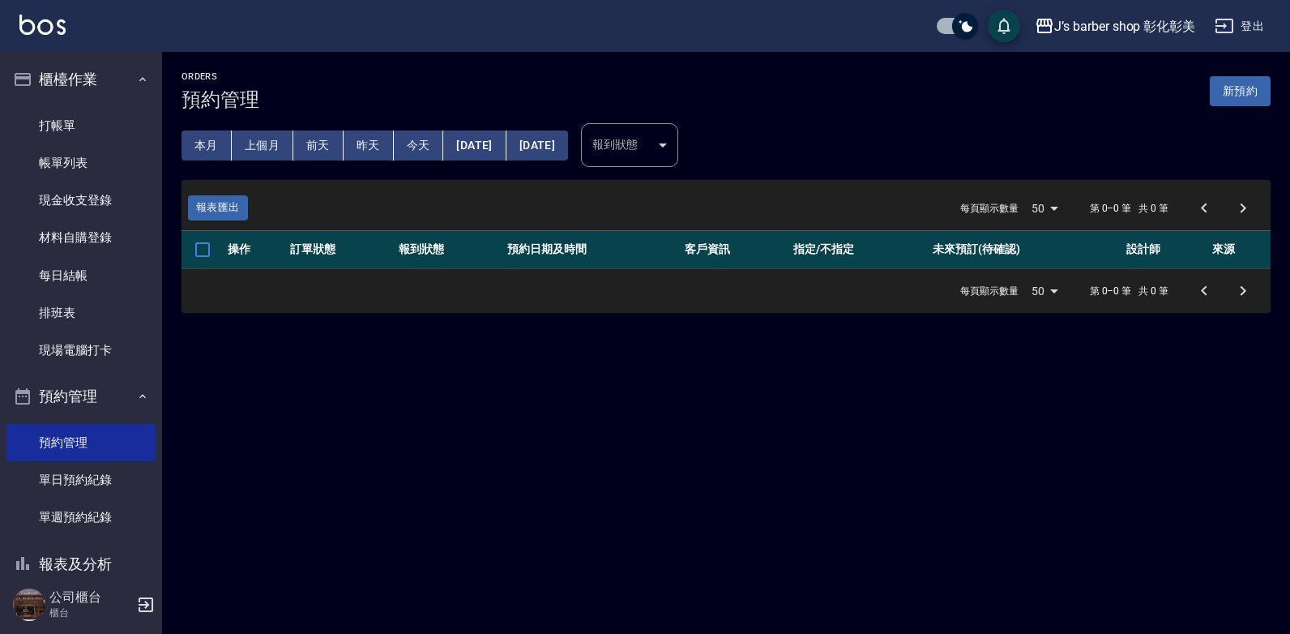
click at [506, 135] on button "[DATE]" at bounding box center [474, 145] width 62 height 30
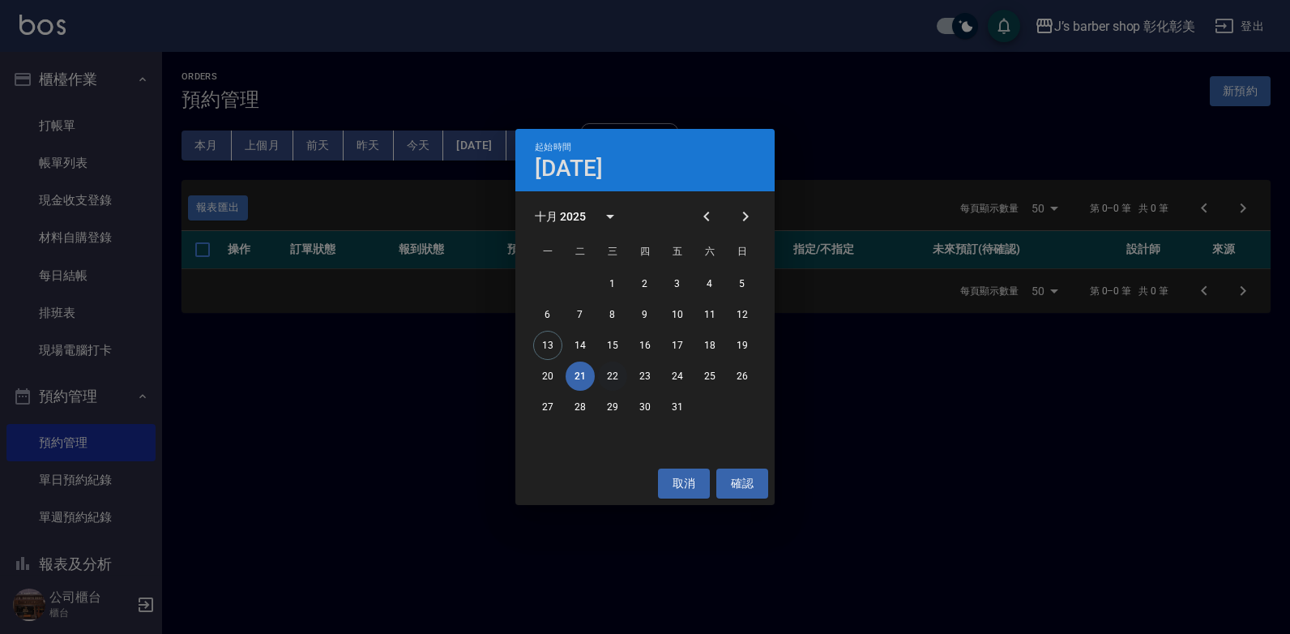
click at [620, 378] on button "22" at bounding box center [612, 375] width 29 height 29
click at [620, 332] on div "Orders 預約管理 新預約 本月 上個月 [DATE] [DATE] [DATE] [DATE] [DATE] 報到狀態 ​ 報到狀態 報表匯出 每頁顯示…" at bounding box center [726, 192] width 1128 height 280
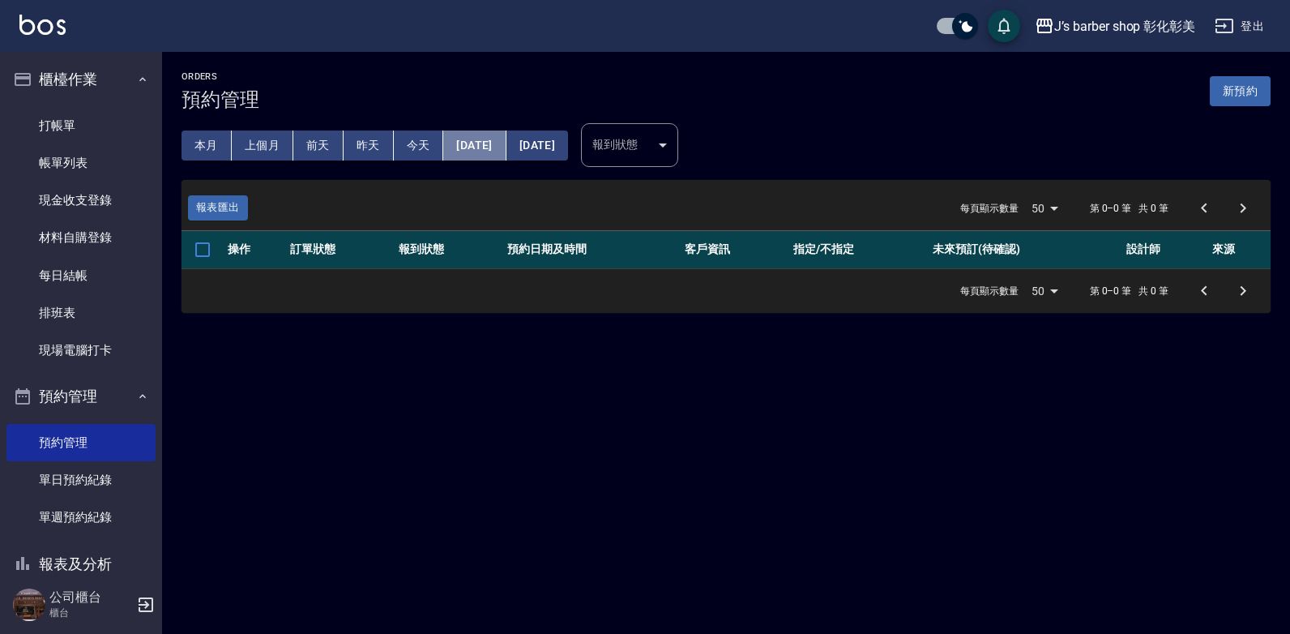
click at [502, 152] on button "[DATE]" at bounding box center [474, 145] width 62 height 30
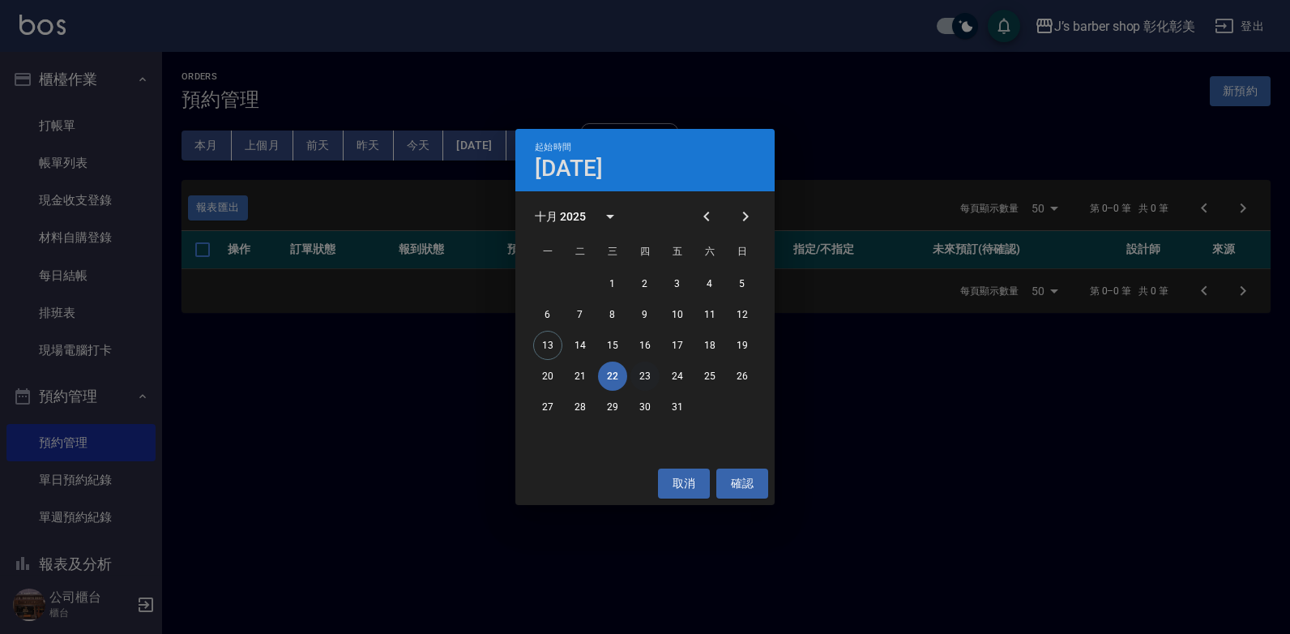
click at [649, 367] on button "23" at bounding box center [644, 375] width 29 height 29
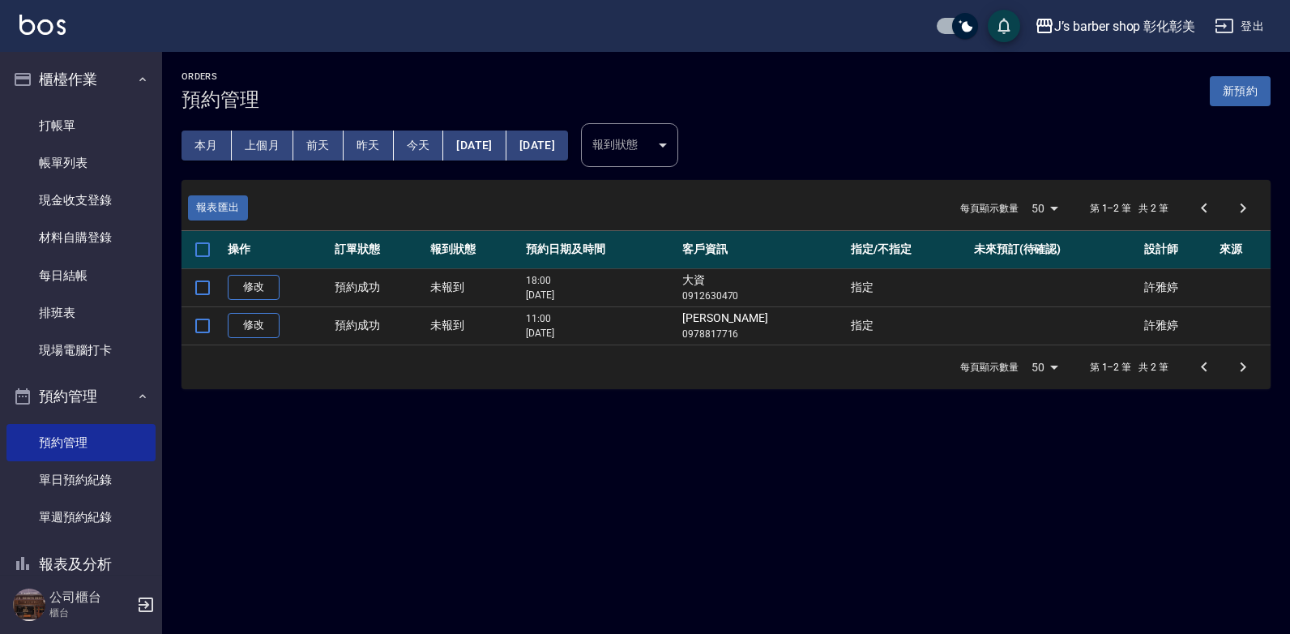
click at [506, 140] on button "[DATE]" at bounding box center [474, 145] width 62 height 30
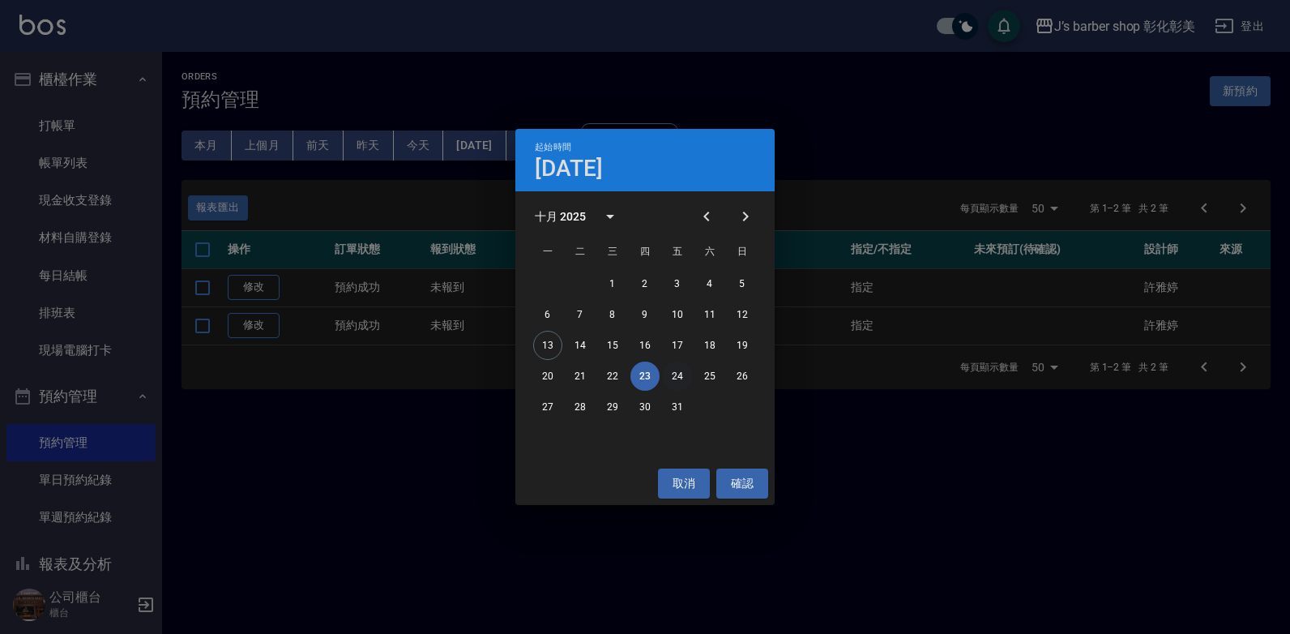
click at [667, 371] on button "24" at bounding box center [677, 375] width 29 height 29
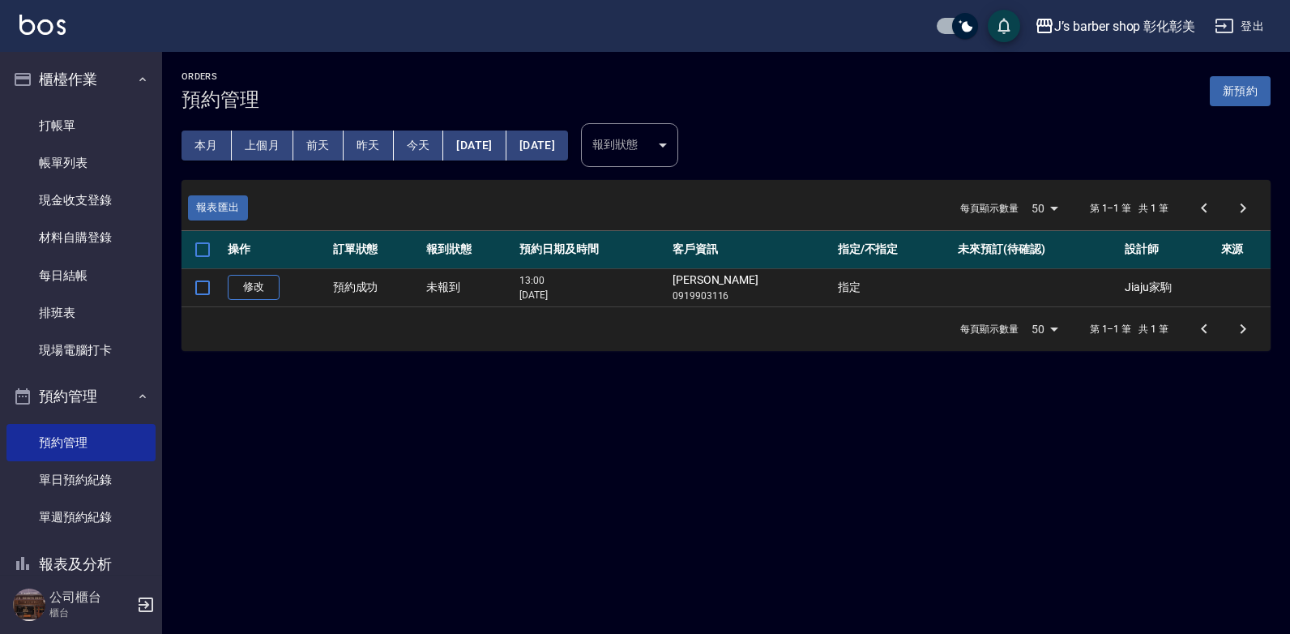
click at [506, 151] on button "[DATE]" at bounding box center [474, 145] width 62 height 30
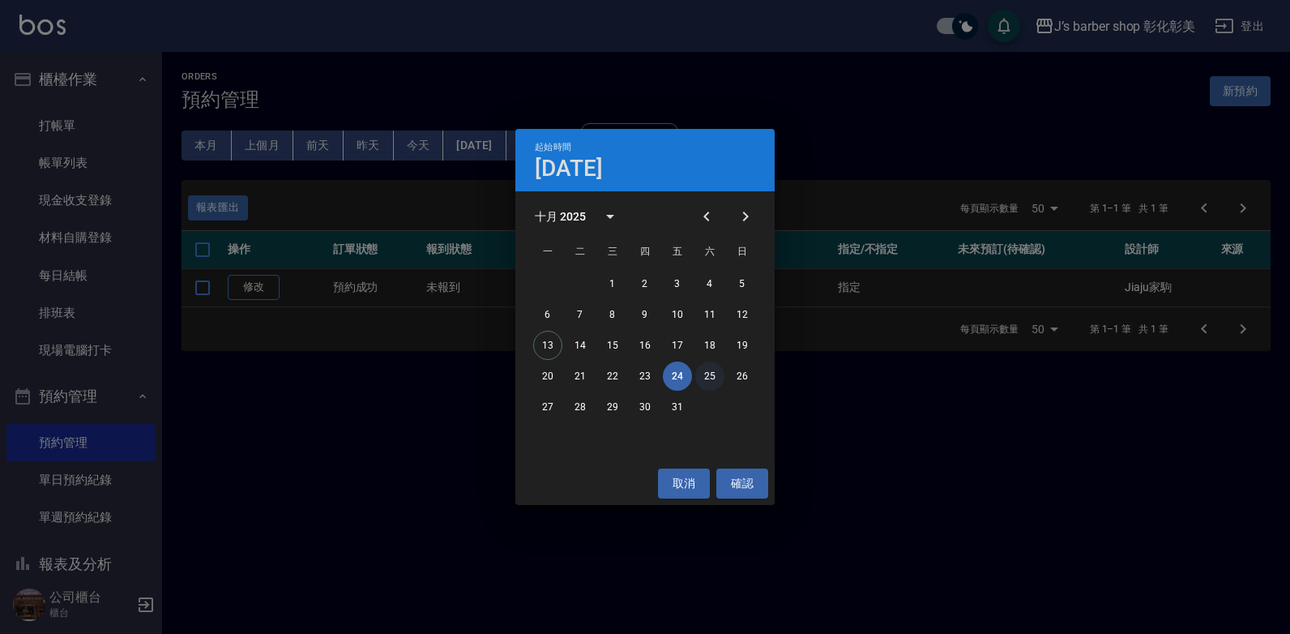
click at [707, 380] on button "25" at bounding box center [709, 375] width 29 height 29
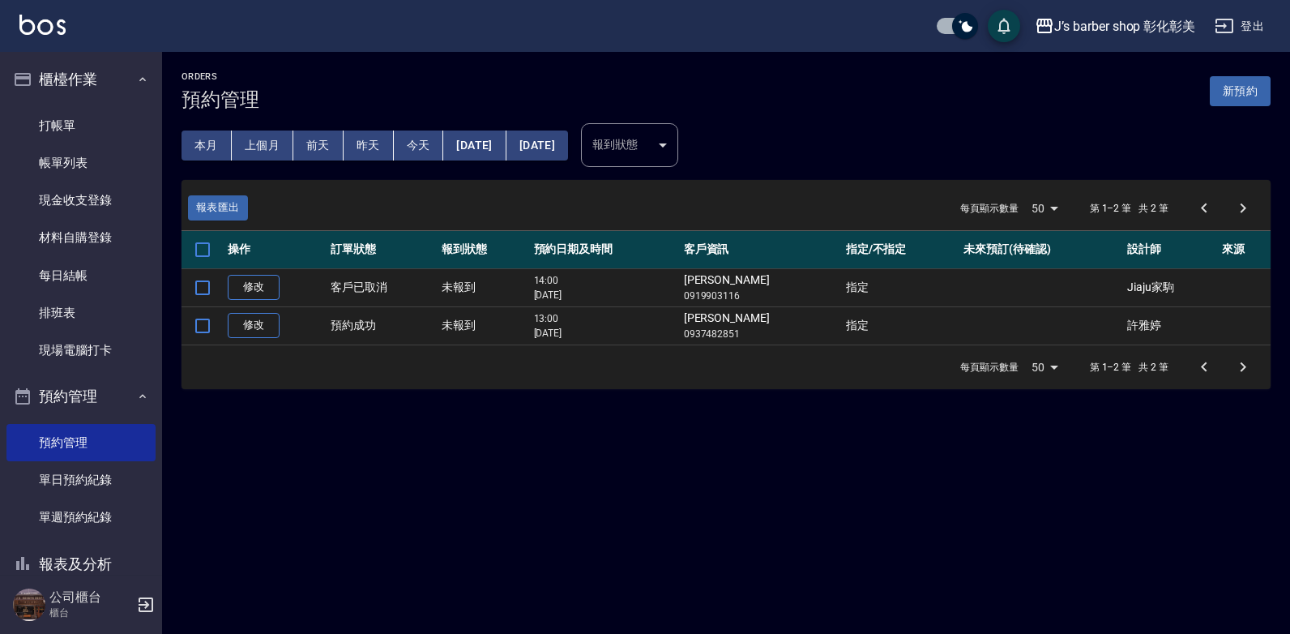
click at [470, 140] on button "[DATE]" at bounding box center [474, 145] width 62 height 30
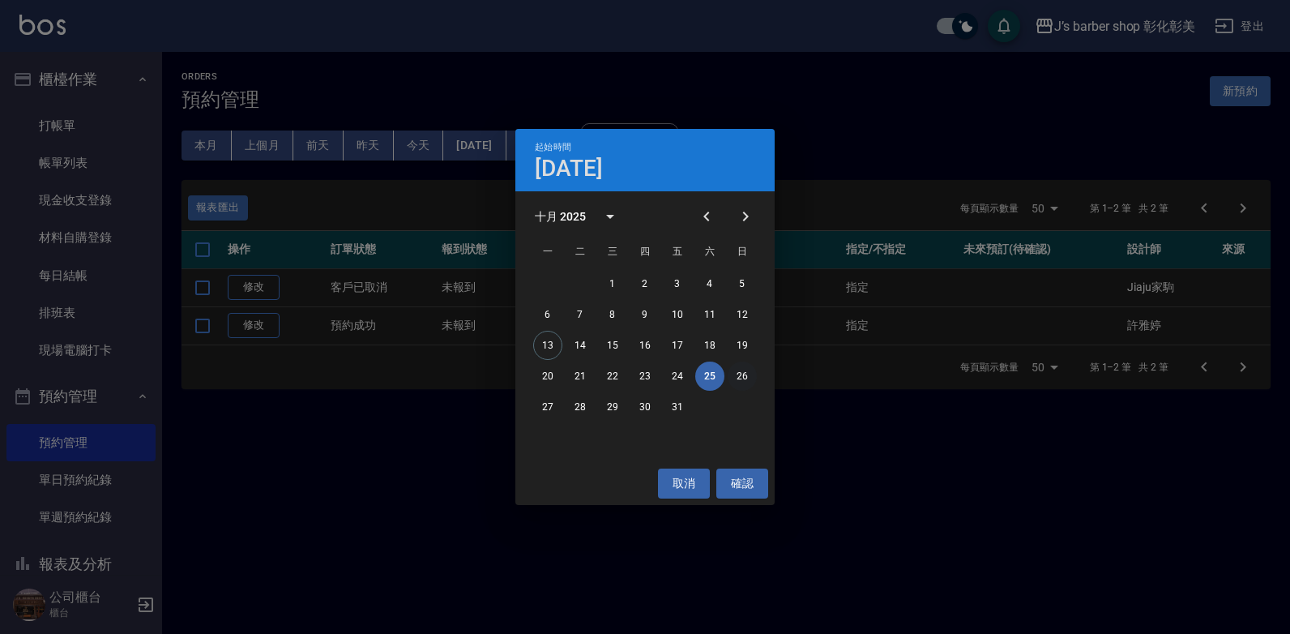
click at [745, 370] on button "26" at bounding box center [742, 375] width 29 height 29
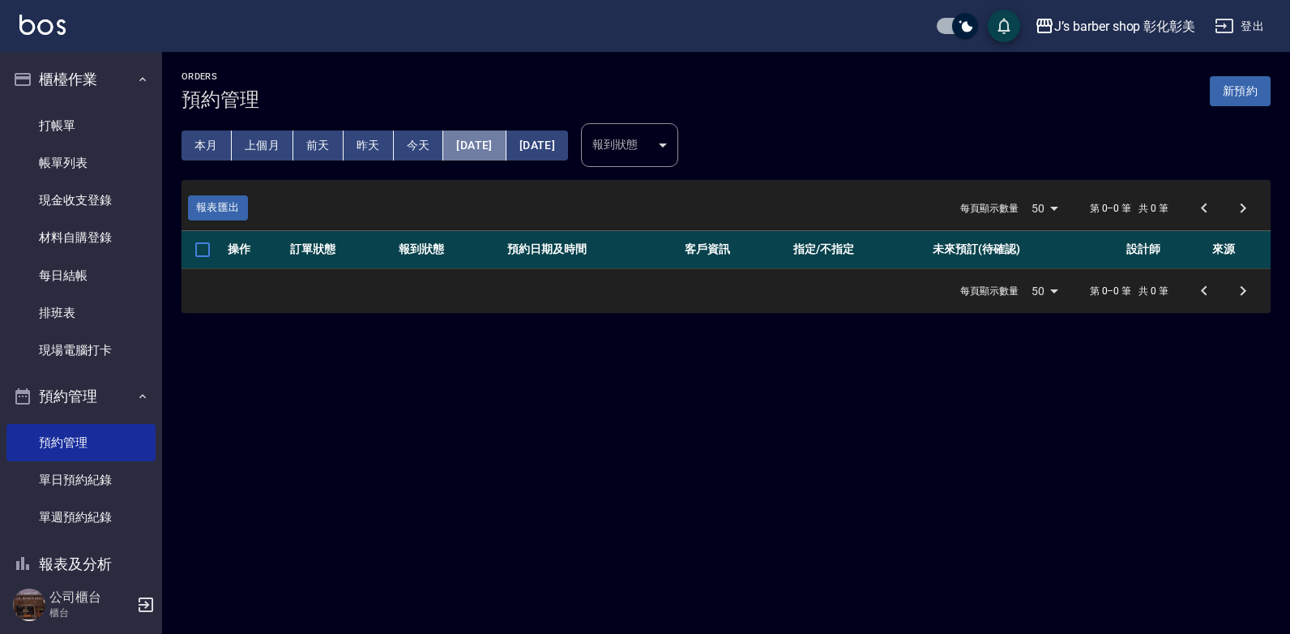
click at [463, 139] on button "[DATE]" at bounding box center [474, 145] width 62 height 30
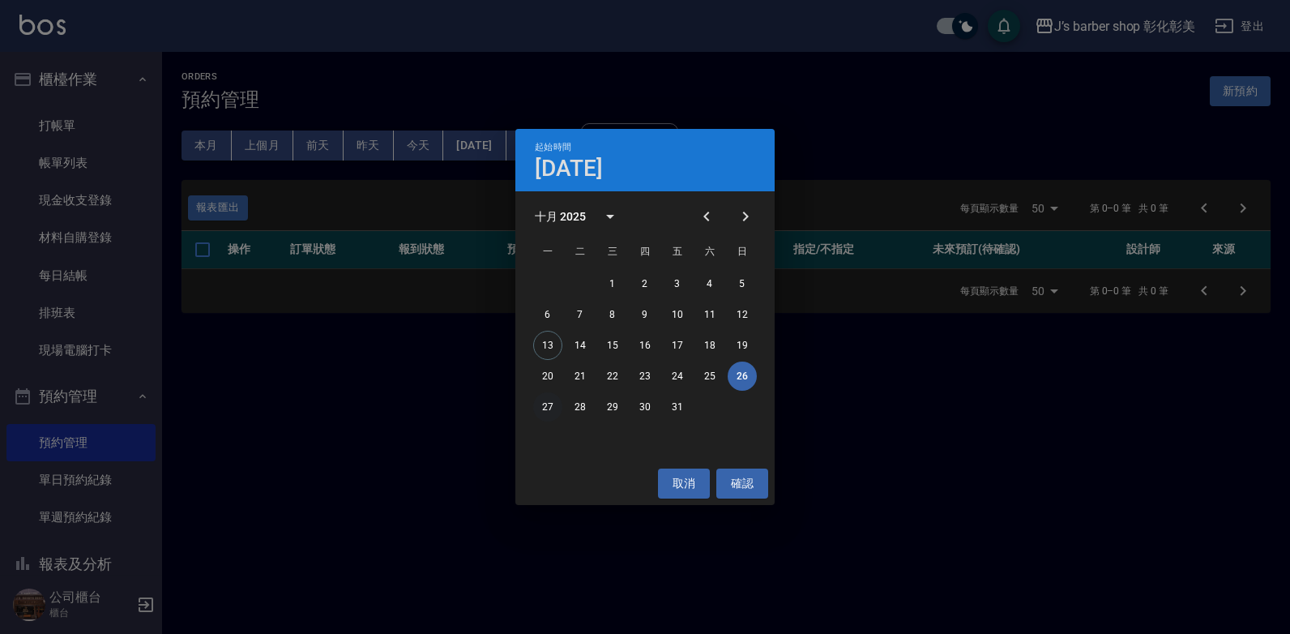
click at [549, 400] on button "27" at bounding box center [547, 406] width 29 height 29
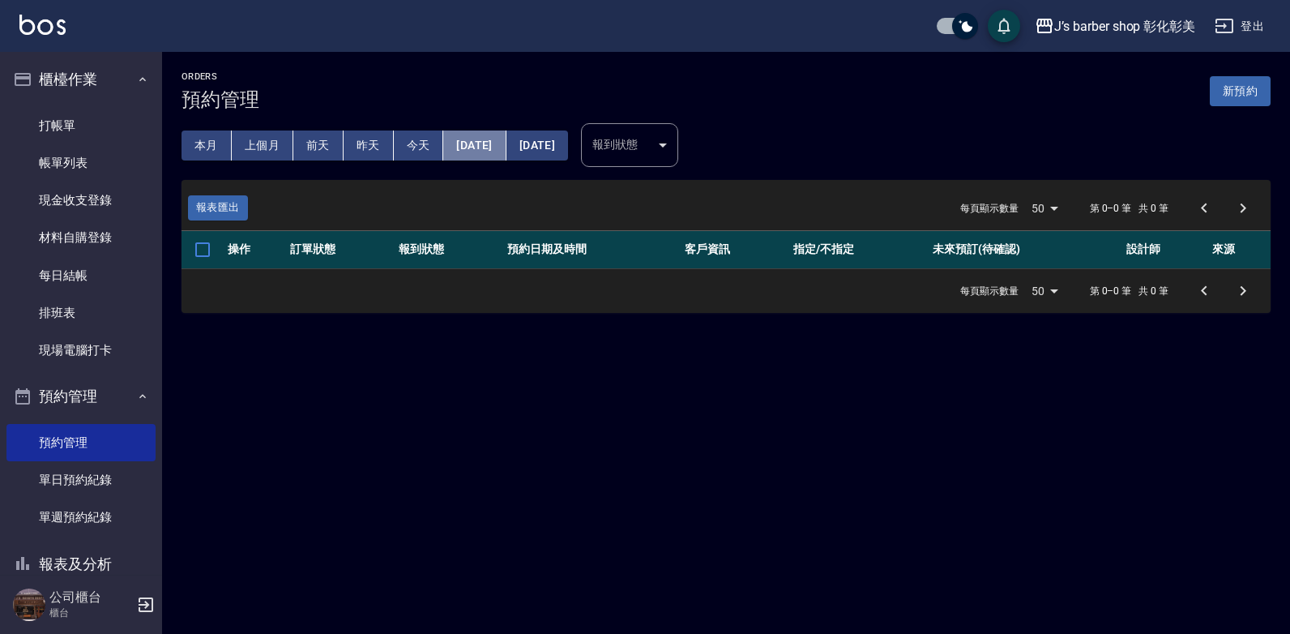
click at [506, 140] on button "[DATE]" at bounding box center [474, 145] width 62 height 30
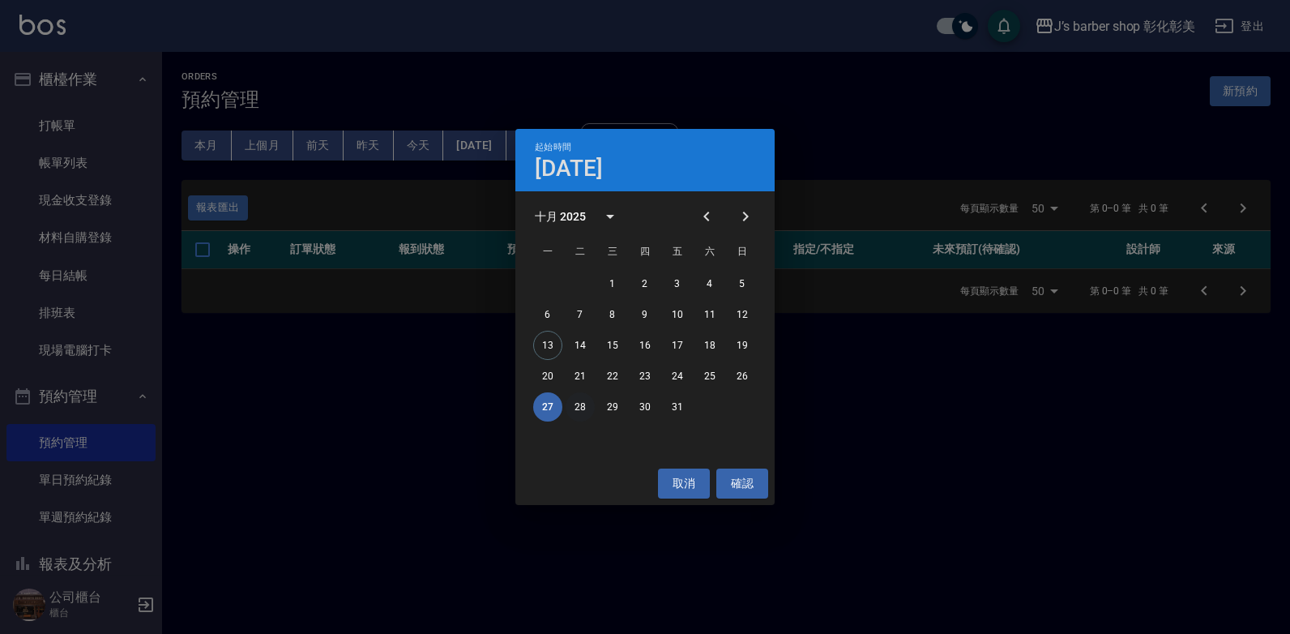
click at [580, 401] on button "28" at bounding box center [580, 406] width 29 height 29
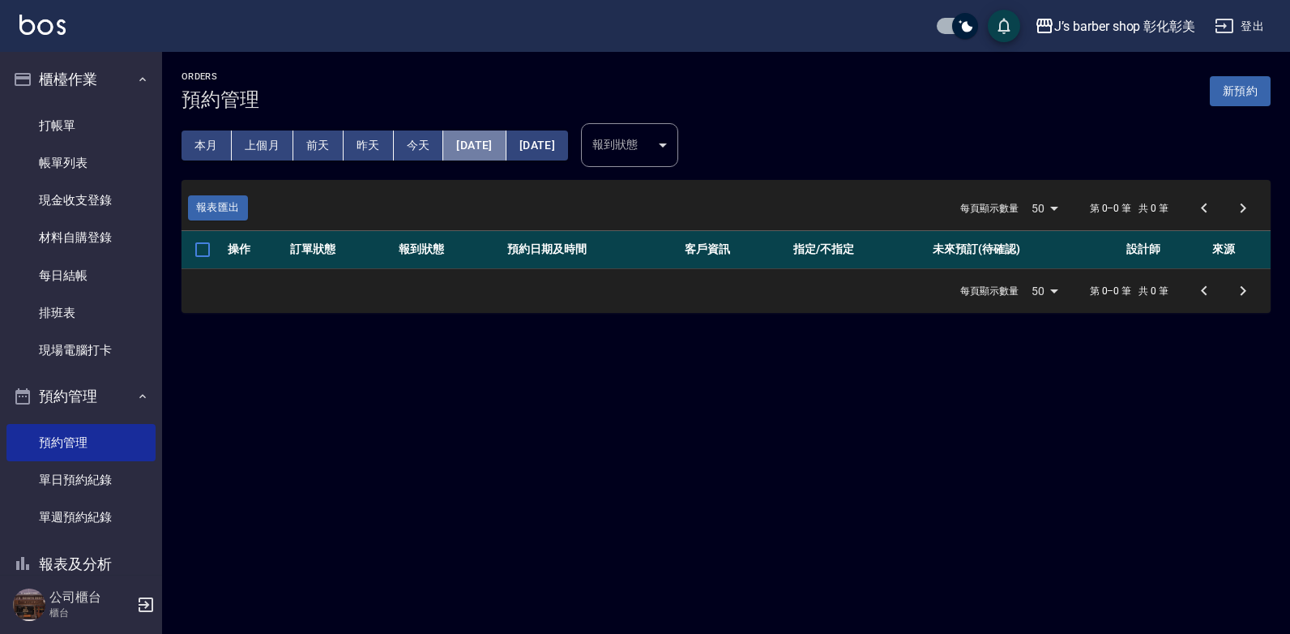
click at [490, 147] on button "[DATE]" at bounding box center [474, 145] width 62 height 30
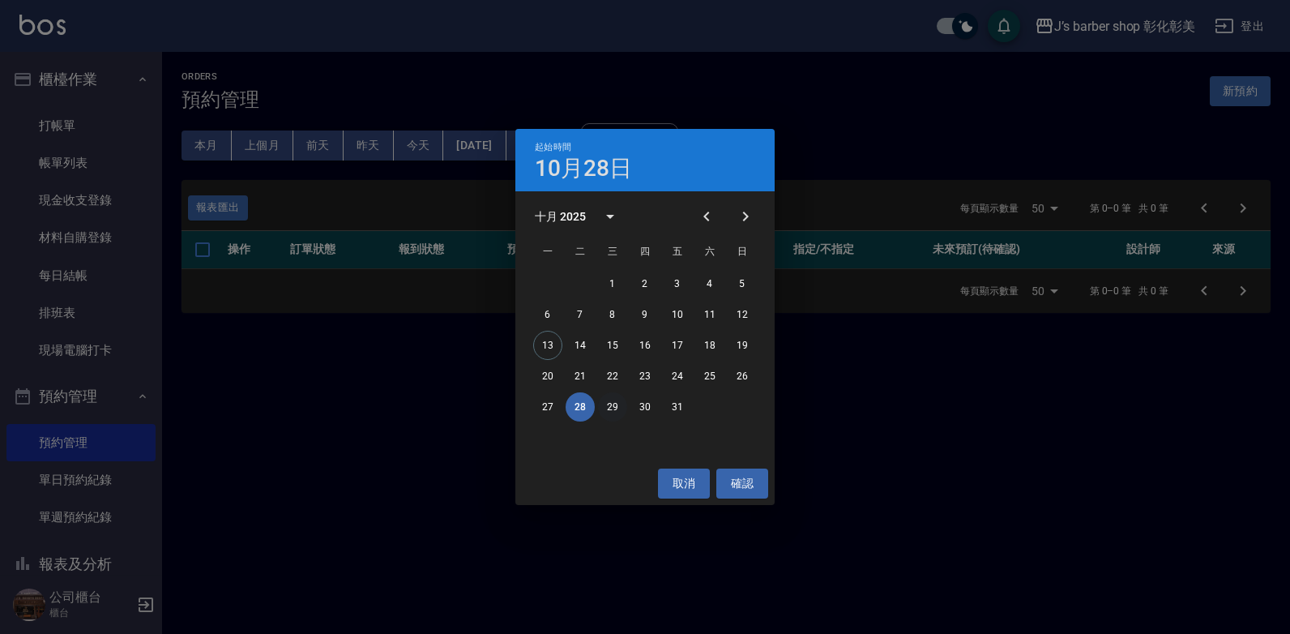
click at [618, 402] on button "29" at bounding box center [612, 406] width 29 height 29
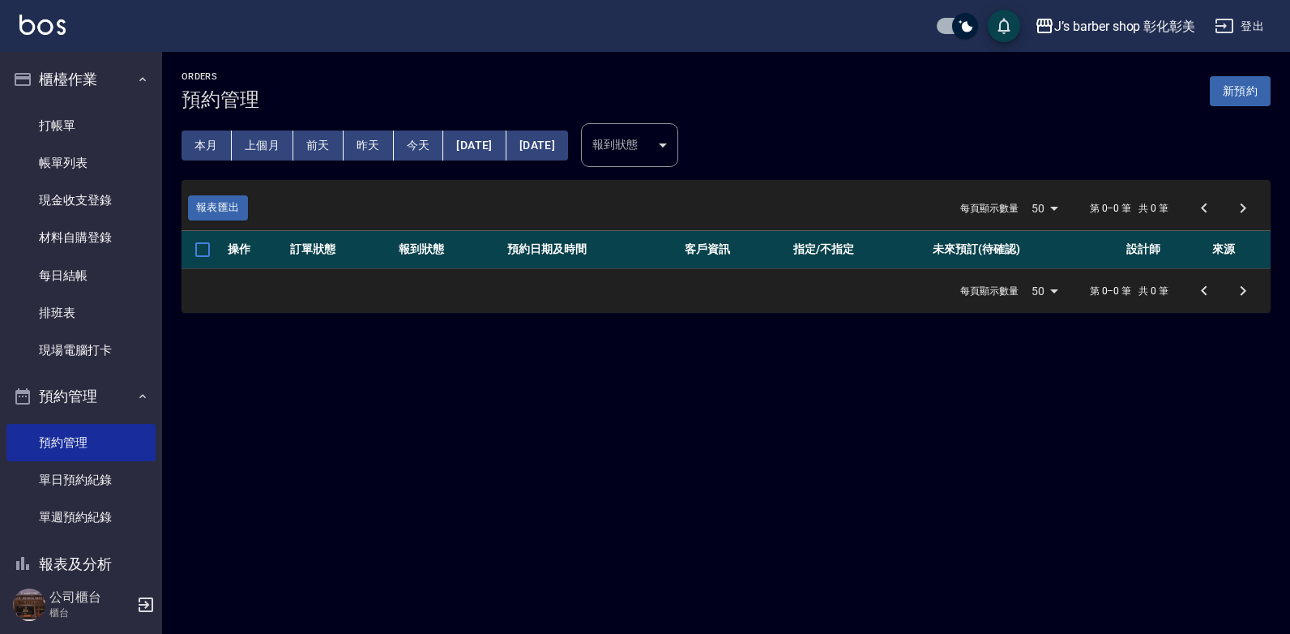
click at [506, 150] on button "[DATE]" at bounding box center [474, 145] width 62 height 30
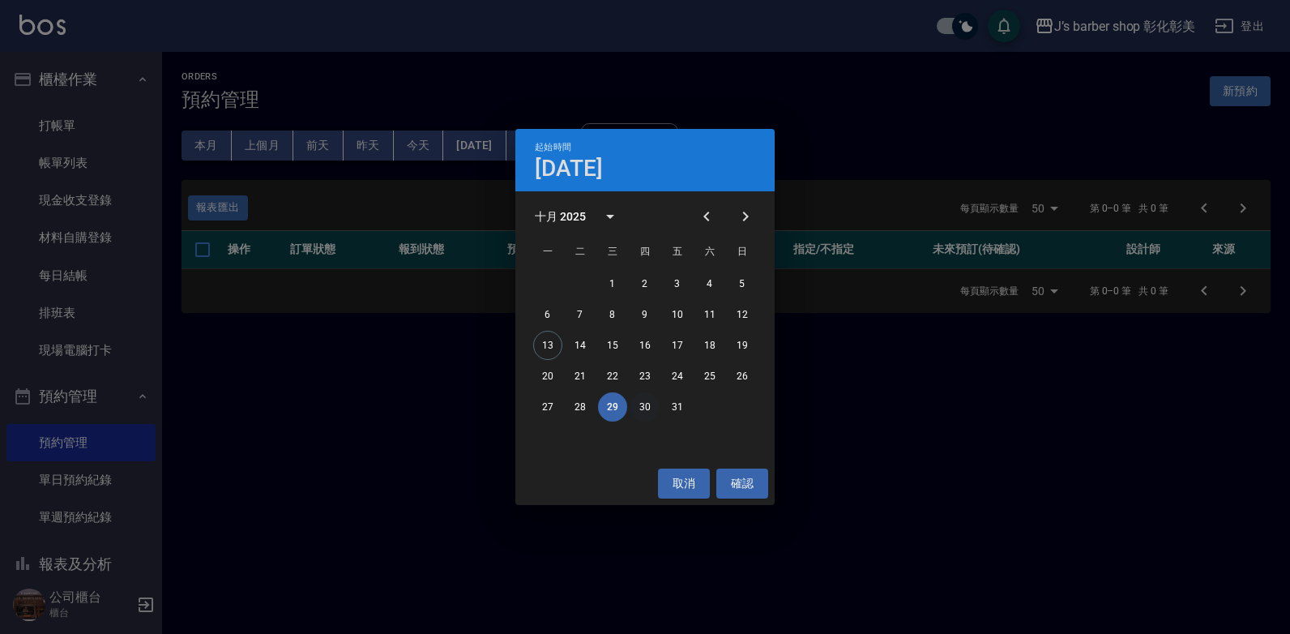
click at [647, 409] on button "30" at bounding box center [644, 406] width 29 height 29
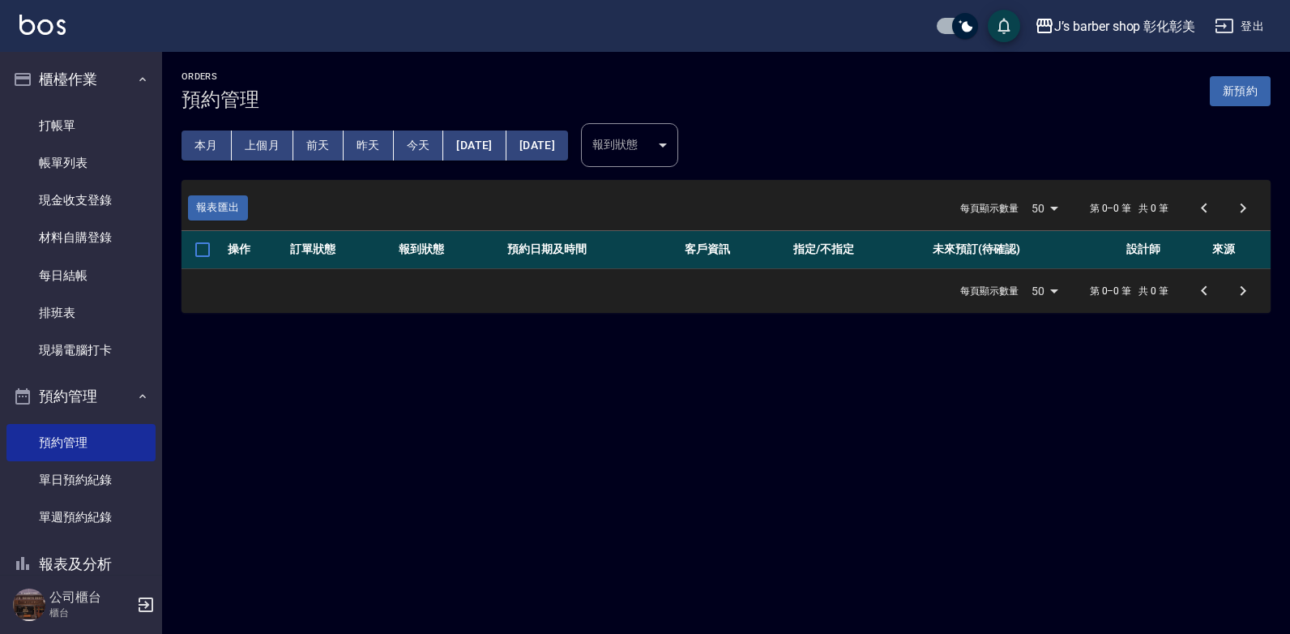
click at [506, 146] on button "[DATE]" at bounding box center [474, 145] width 62 height 30
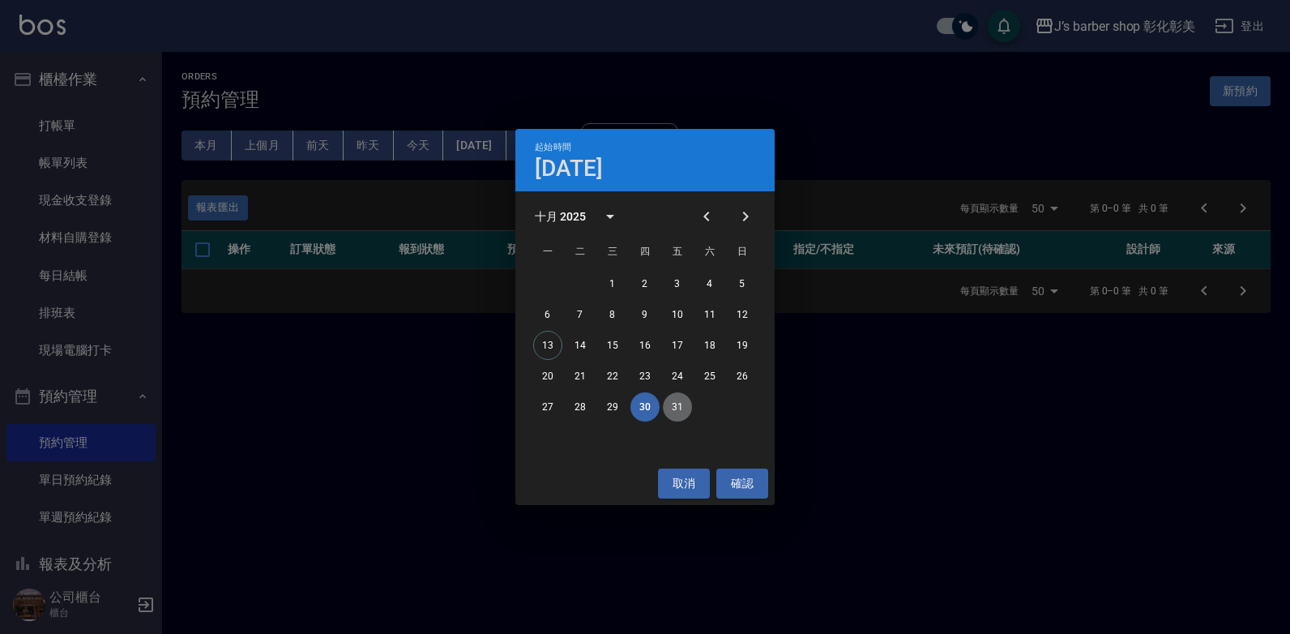
click at [674, 411] on button "31" at bounding box center [677, 406] width 29 height 29
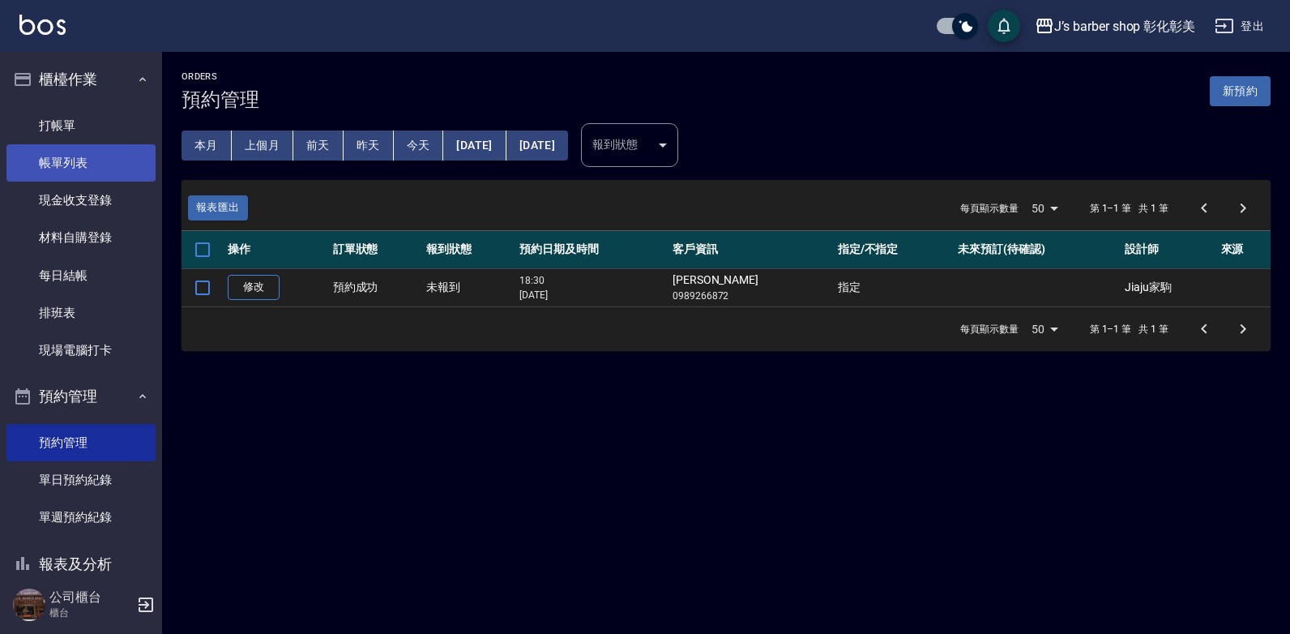
click at [109, 152] on link "帳單列表" at bounding box center [80, 162] width 149 height 37
